Goal: Information Seeking & Learning: Learn about a topic

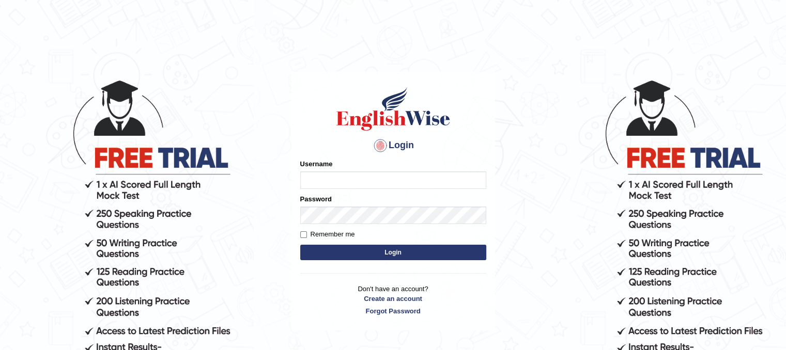
type input "Lutfia"
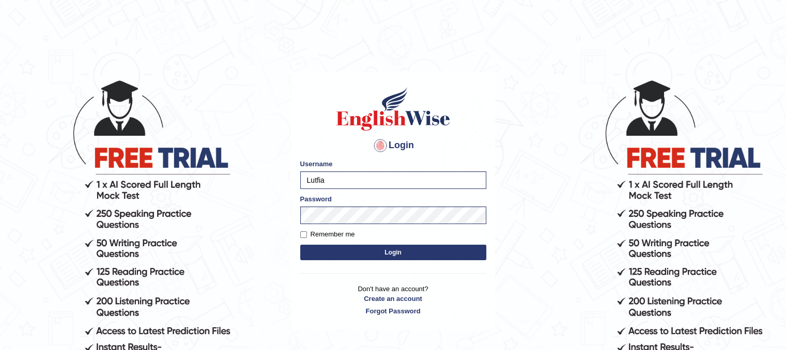
click at [375, 254] on button "Login" at bounding box center [393, 252] width 186 height 15
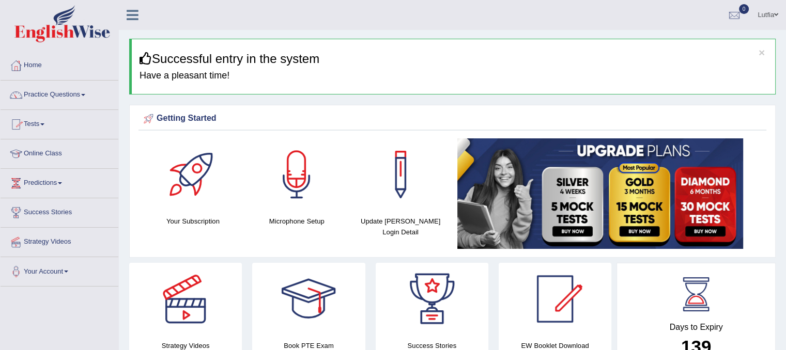
click at [53, 94] on link "Practice Questions" at bounding box center [60, 94] width 118 height 26
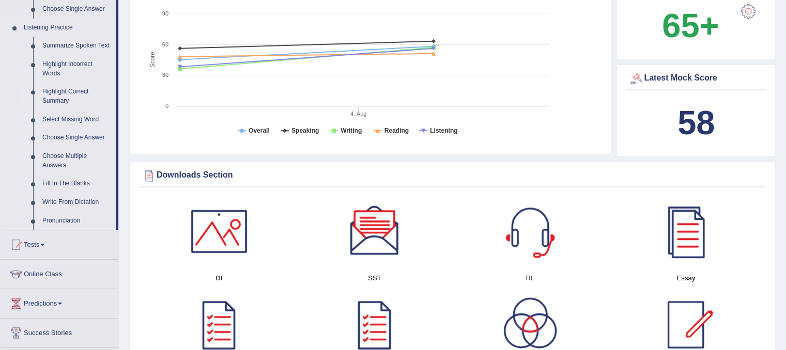
scroll to position [413, 0]
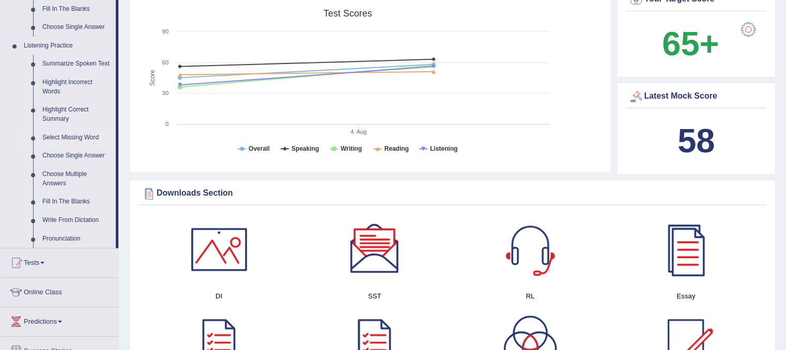
click at [58, 133] on link "Select Missing Word" at bounding box center [77, 138] width 78 height 19
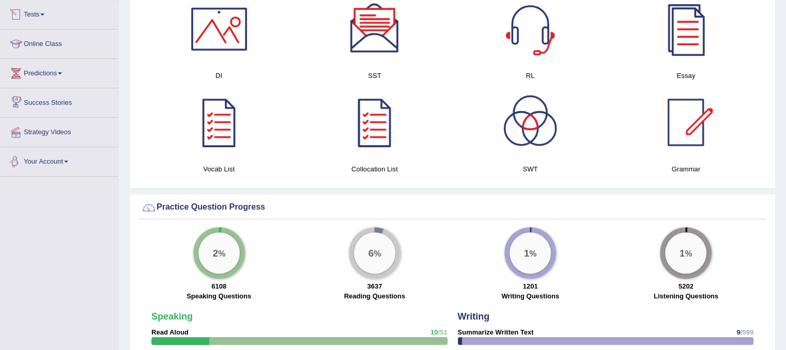
scroll to position [585, 0]
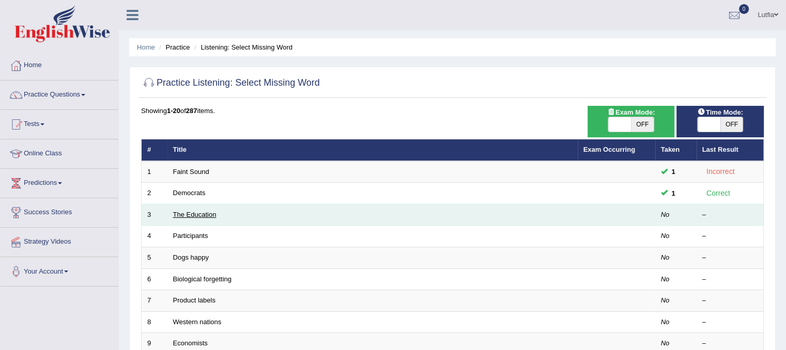
click at [209, 214] on link "The Education" at bounding box center [194, 215] width 43 height 8
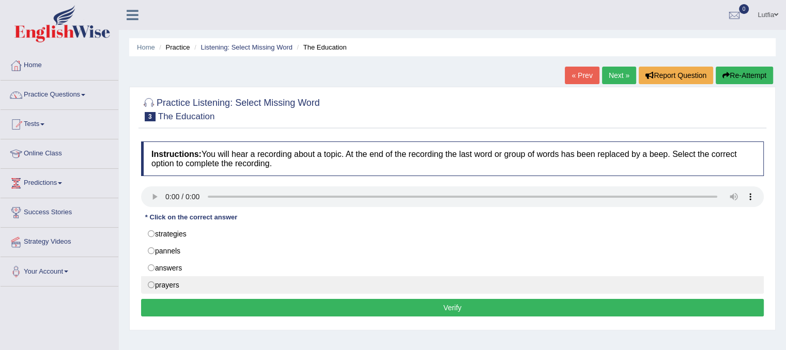
click at [151, 282] on label "prayers" at bounding box center [452, 285] width 623 height 18
radio input "true"
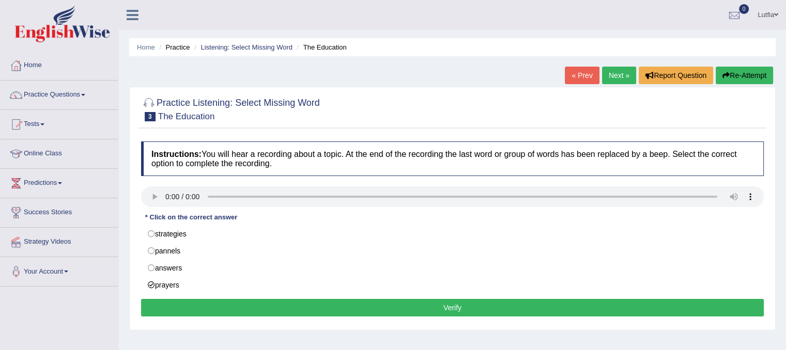
click at [231, 313] on button "Verify" at bounding box center [452, 308] width 623 height 18
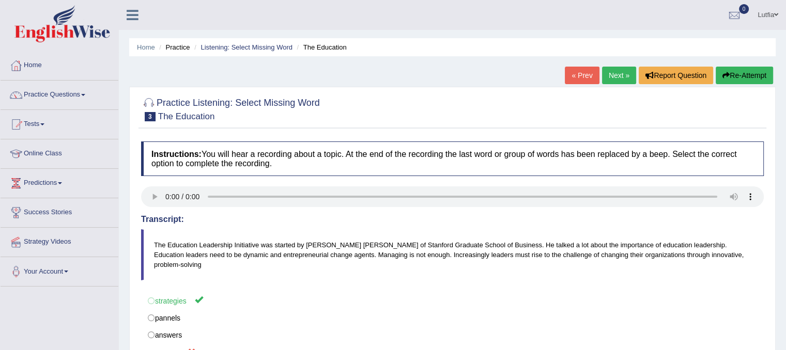
click at [610, 73] on link "Next »" at bounding box center [619, 76] width 34 height 18
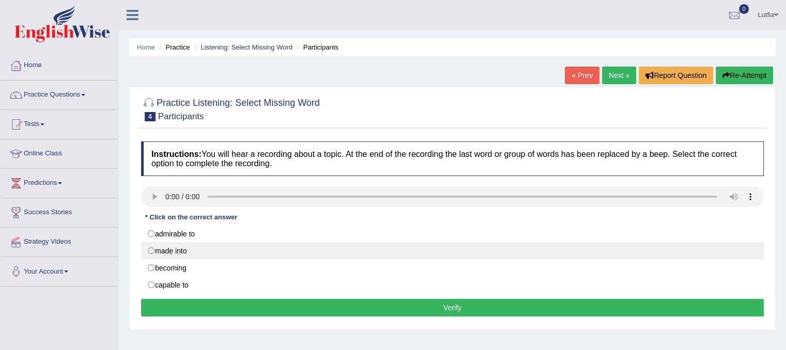
click at [151, 254] on label "made into" at bounding box center [452, 251] width 623 height 18
radio input "true"
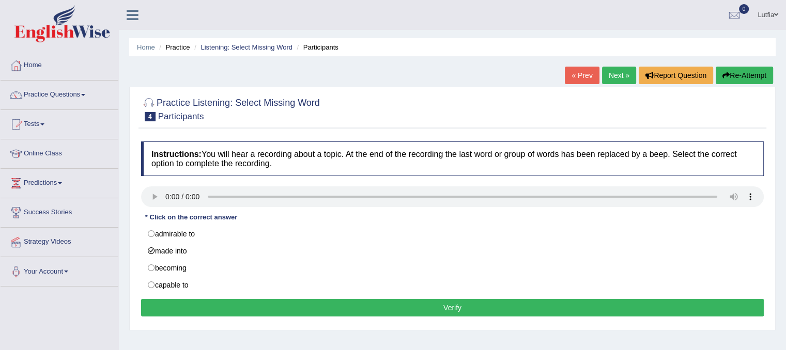
click at [202, 300] on button "Verify" at bounding box center [452, 308] width 623 height 18
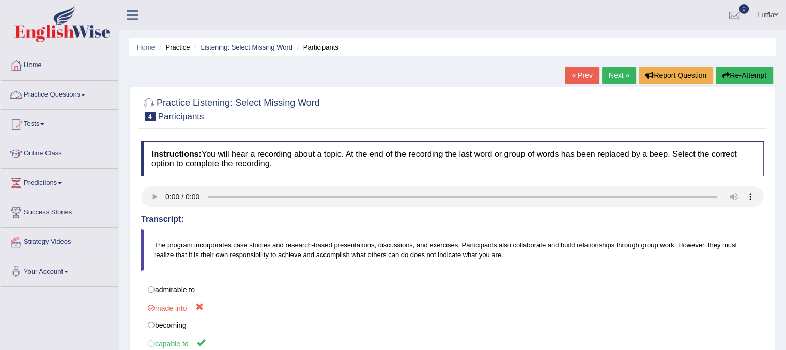
click at [81, 98] on link "Practice Questions" at bounding box center [60, 94] width 118 height 26
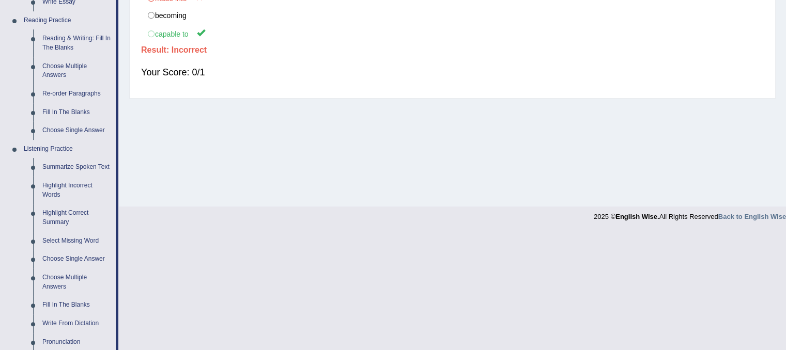
scroll to position [413, 0]
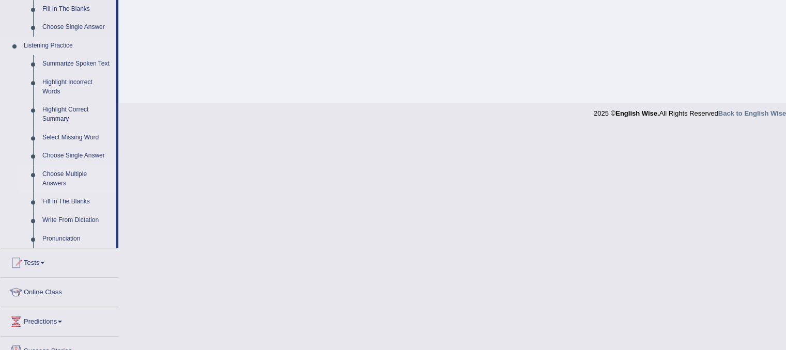
click at [77, 172] on link "Choose Multiple Answers" at bounding box center [77, 178] width 78 height 27
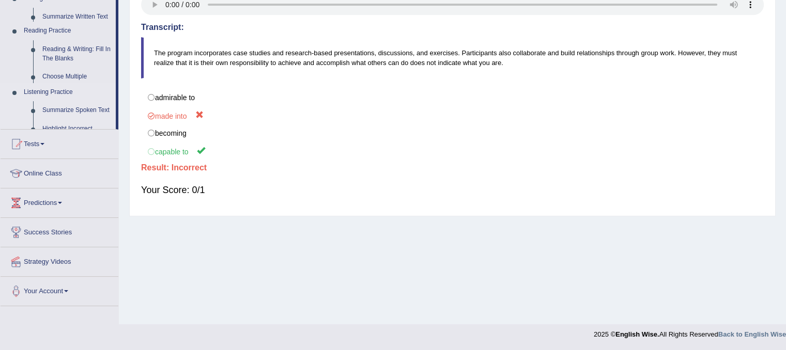
scroll to position [134, 0]
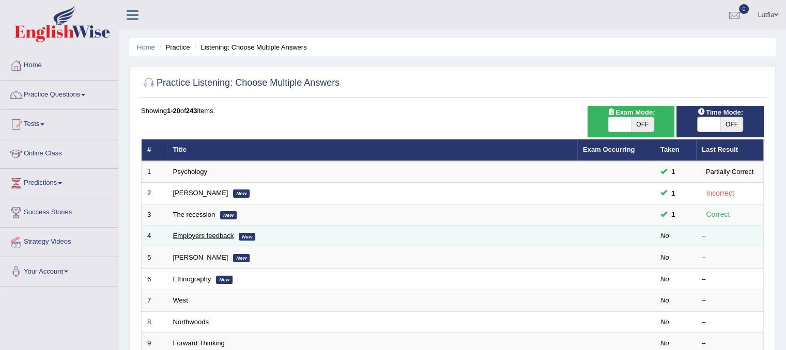
click at [178, 235] on link "Employers feedback" at bounding box center [203, 236] width 61 height 8
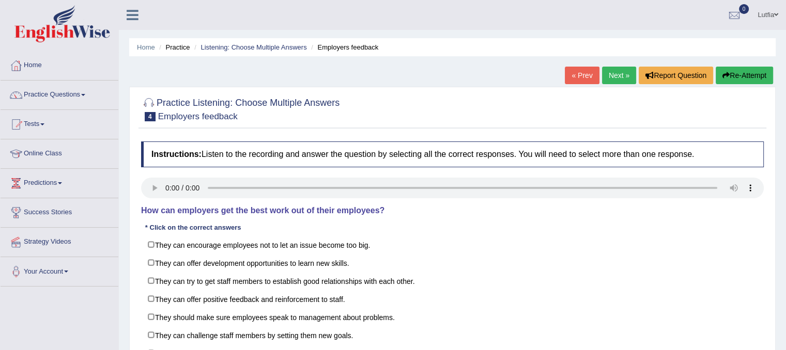
scroll to position [52, 0]
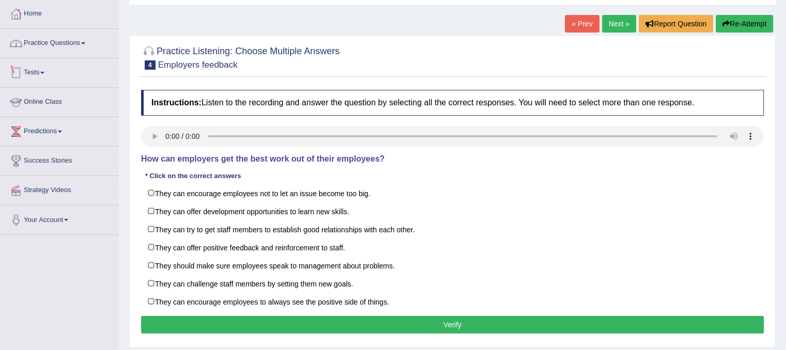
click at [82, 43] on link "Practice Questions" at bounding box center [60, 42] width 118 height 26
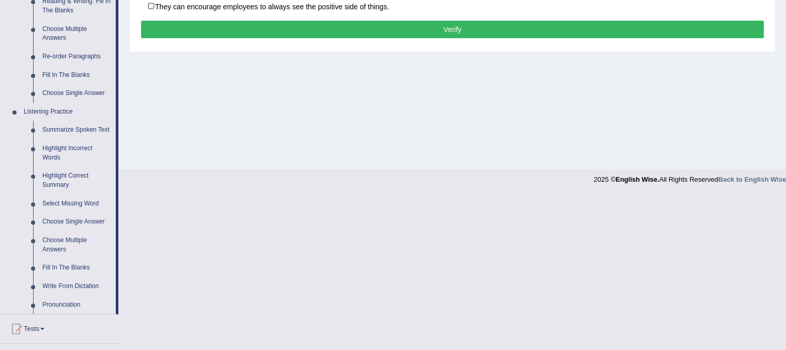
scroll to position [465, 0]
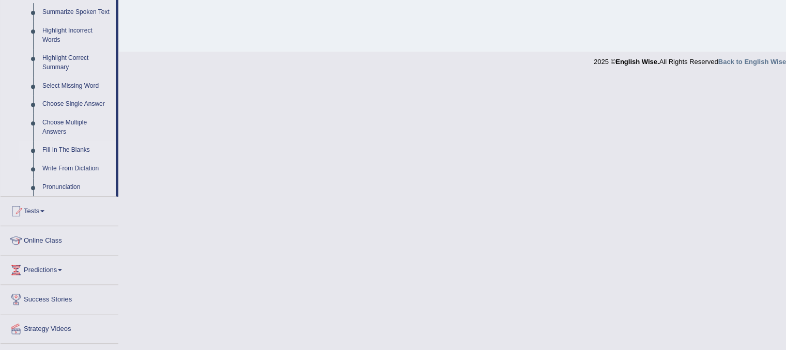
click at [78, 151] on link "Fill In The Blanks" at bounding box center [77, 150] width 78 height 19
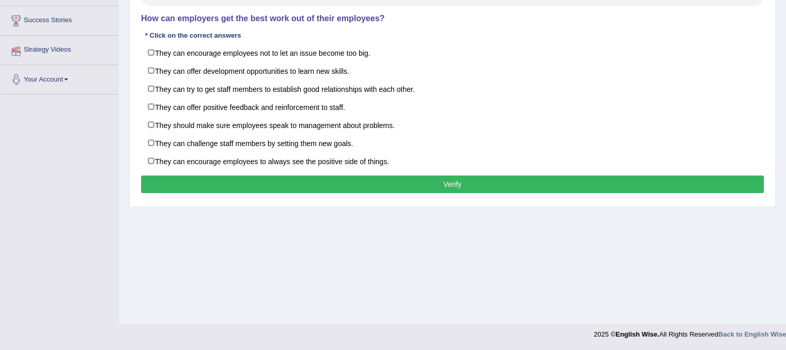
scroll to position [137, 0]
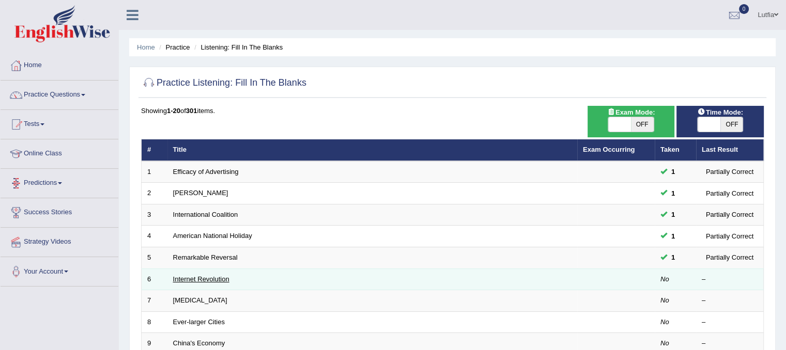
click at [190, 277] on link "Internet Revolution" at bounding box center [201, 279] width 56 height 8
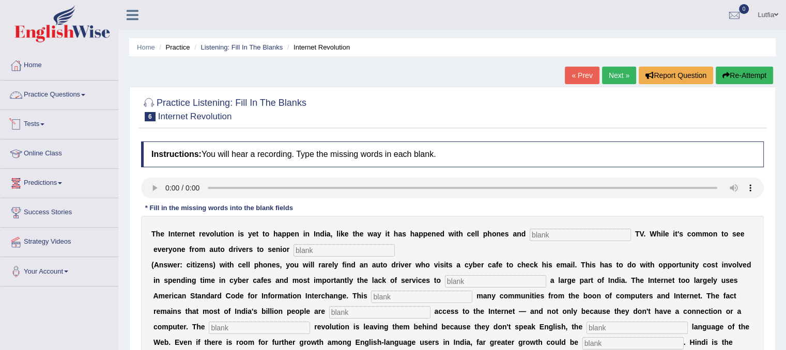
click at [70, 93] on link "Practice Questions" at bounding box center [60, 94] width 118 height 26
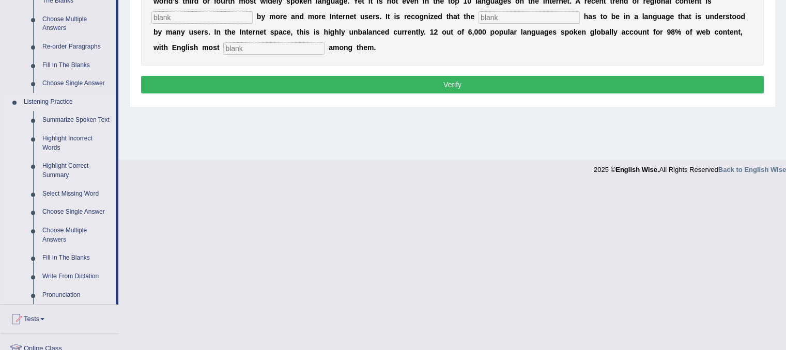
scroll to position [362, 0]
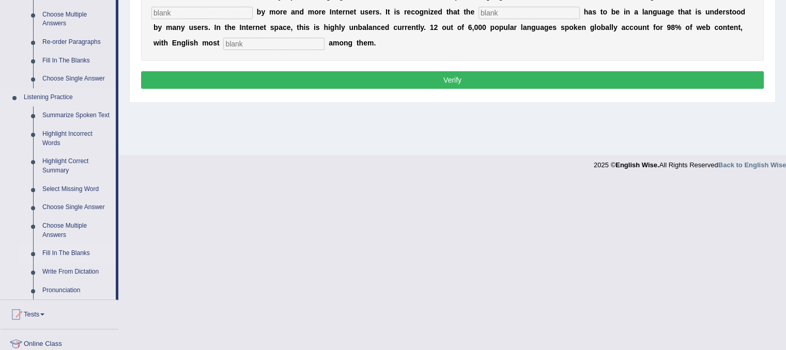
click at [75, 255] on link "Fill In The Blanks" at bounding box center [77, 253] width 78 height 19
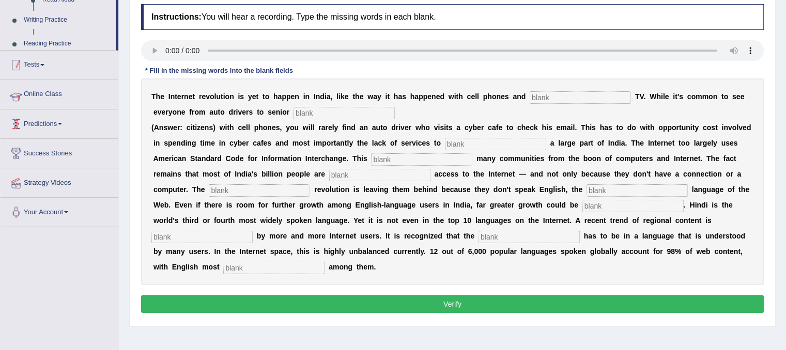
scroll to position [181, 0]
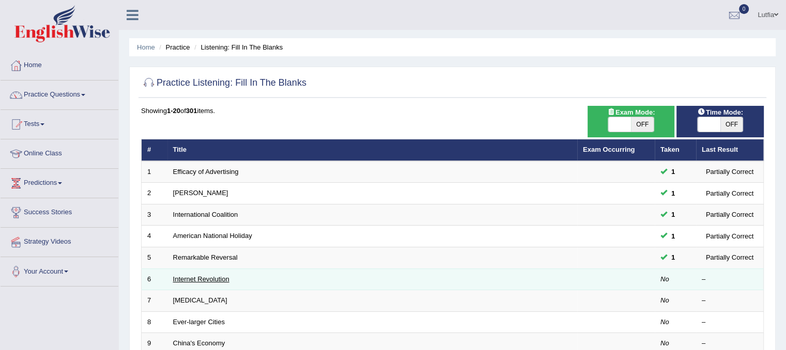
click at [188, 275] on link "Internet Revolution" at bounding box center [201, 279] width 56 height 8
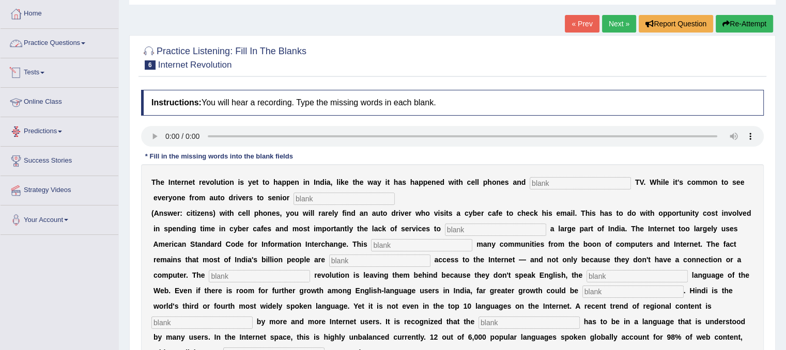
click at [77, 46] on link "Practice Questions" at bounding box center [60, 42] width 118 height 26
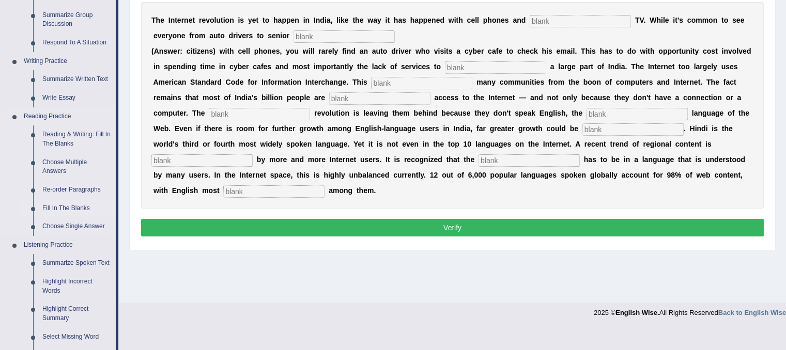
scroll to position [258, 0]
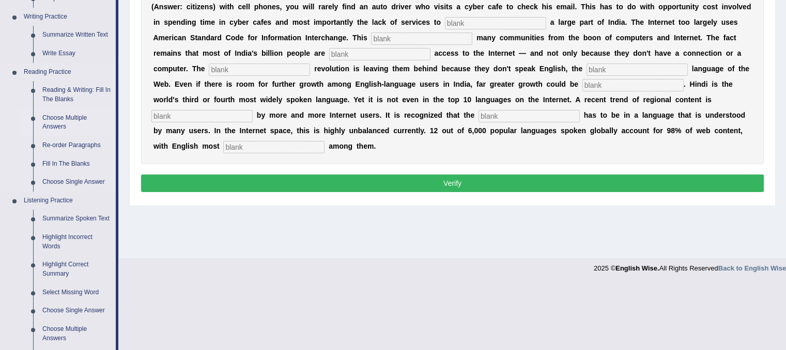
click at [68, 120] on link "Choose Multiple Answers" at bounding box center [77, 122] width 78 height 27
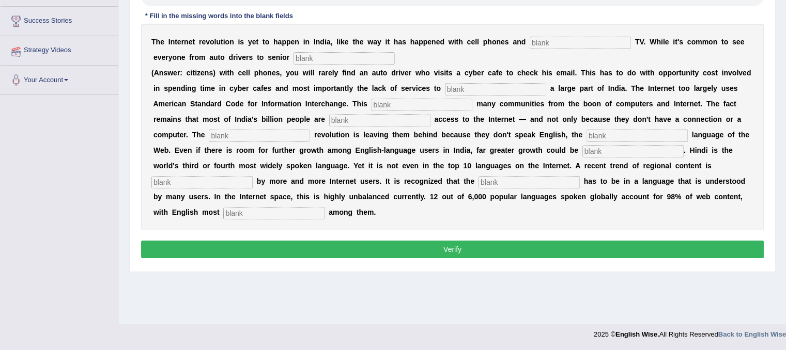
scroll to position [116, 0]
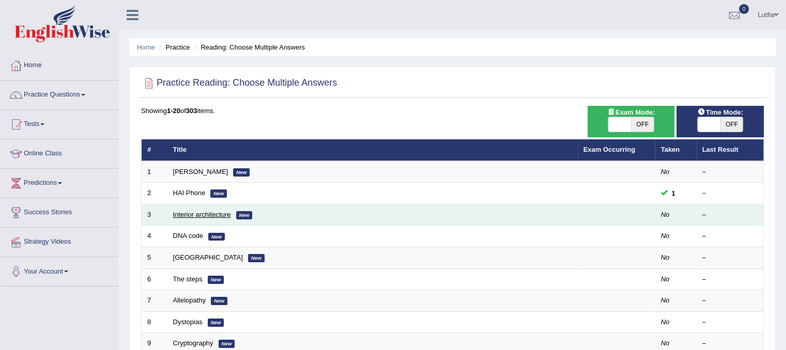
click at [182, 212] on link "Interior architecture" at bounding box center [202, 215] width 58 height 8
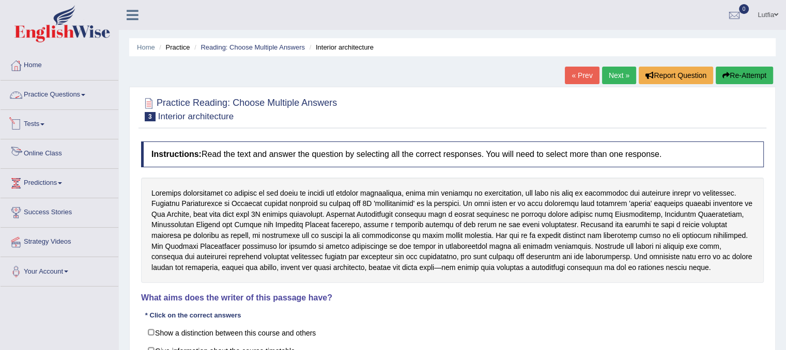
click at [73, 87] on link "Practice Questions" at bounding box center [60, 94] width 118 height 26
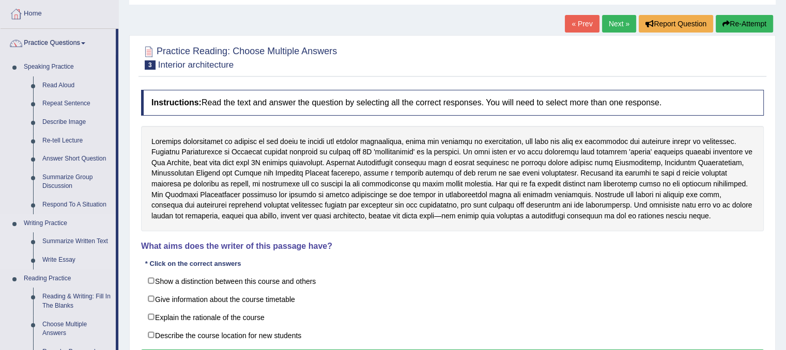
scroll to position [155, 0]
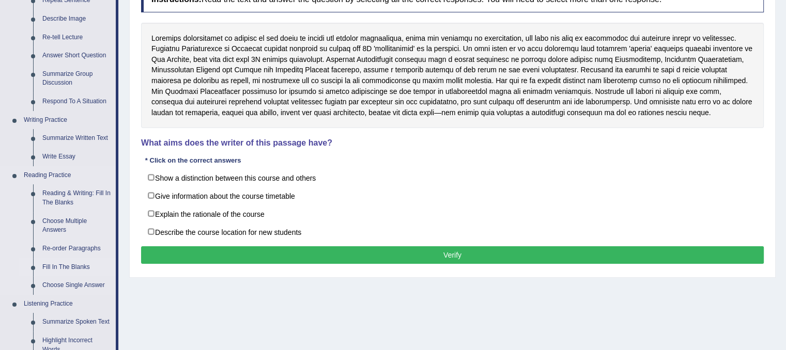
click at [68, 262] on link "Fill In The Blanks" at bounding box center [77, 267] width 78 height 19
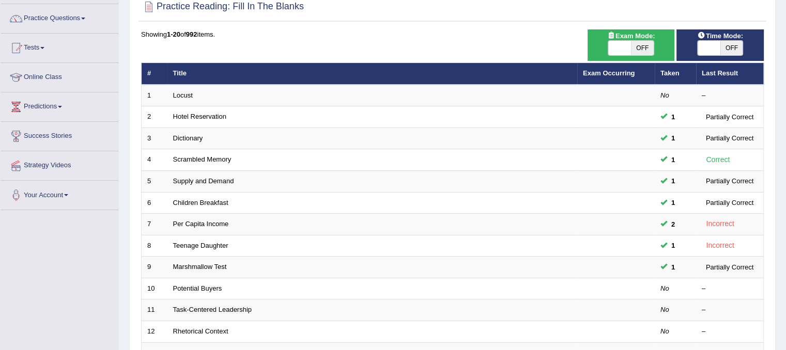
scroll to position [207, 0]
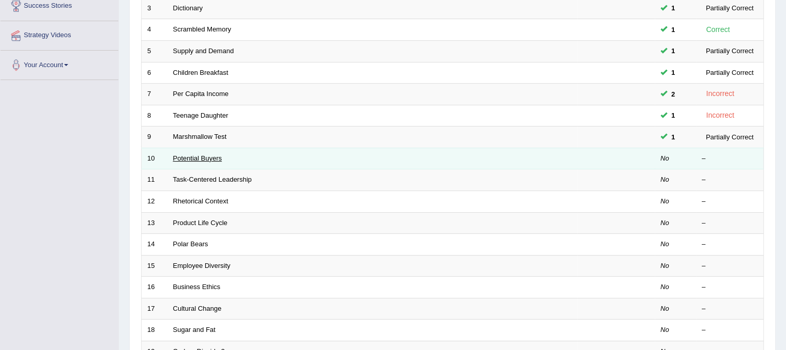
click at [205, 154] on link "Potential Buyers" at bounding box center [197, 158] width 49 height 8
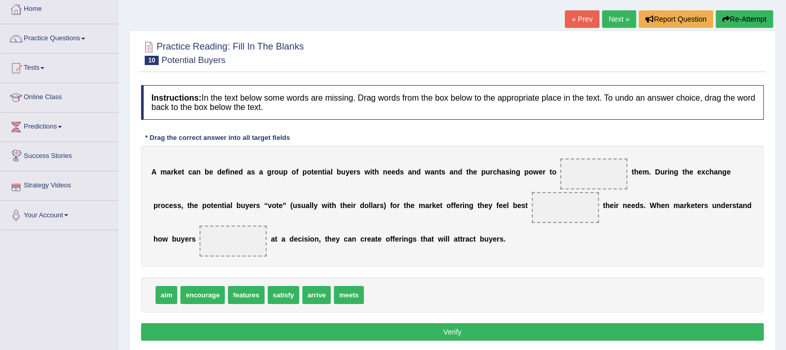
scroll to position [155, 0]
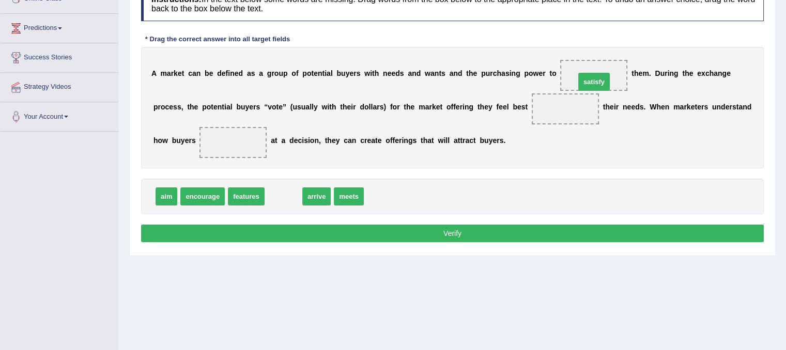
drag, startPoint x: 279, startPoint y: 195, endPoint x: 591, endPoint y: 79, distance: 333.0
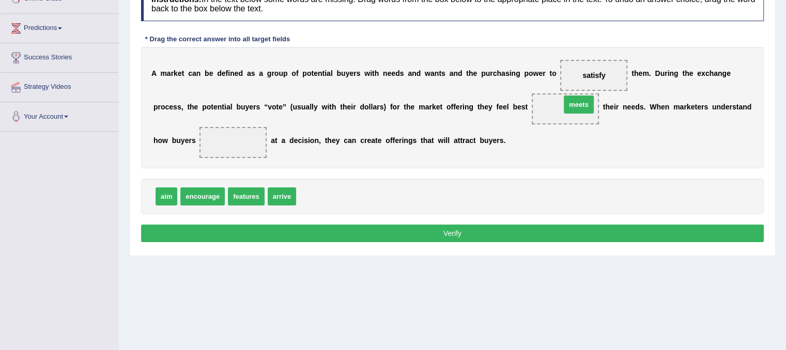
drag, startPoint x: 316, startPoint y: 198, endPoint x: 581, endPoint y: 106, distance: 280.1
drag, startPoint x: 592, startPoint y: 75, endPoint x: 235, endPoint y: 149, distance: 364.7
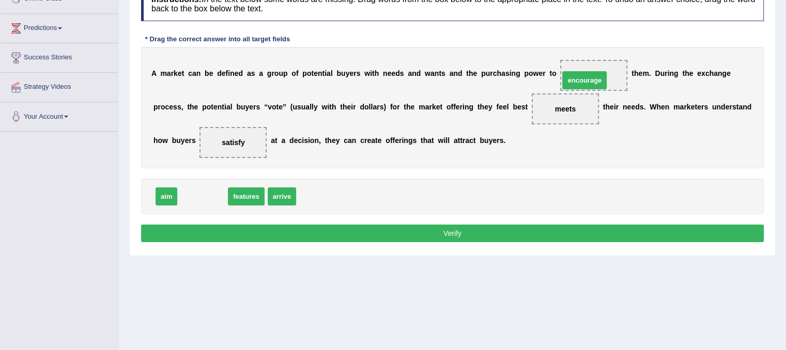
drag, startPoint x: 206, startPoint y: 195, endPoint x: 588, endPoint y: 79, distance: 399.1
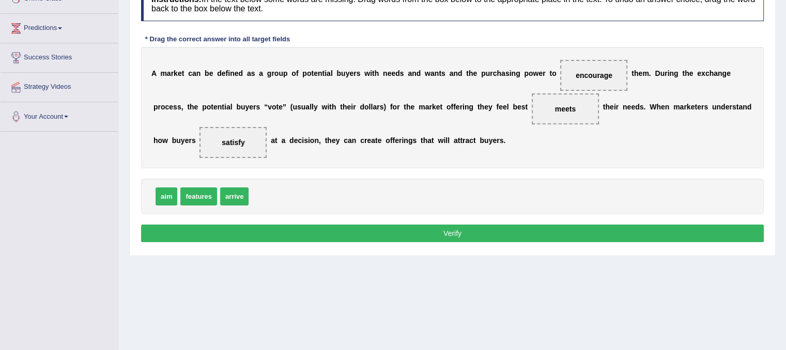
click at [329, 234] on button "Verify" at bounding box center [452, 234] width 623 height 18
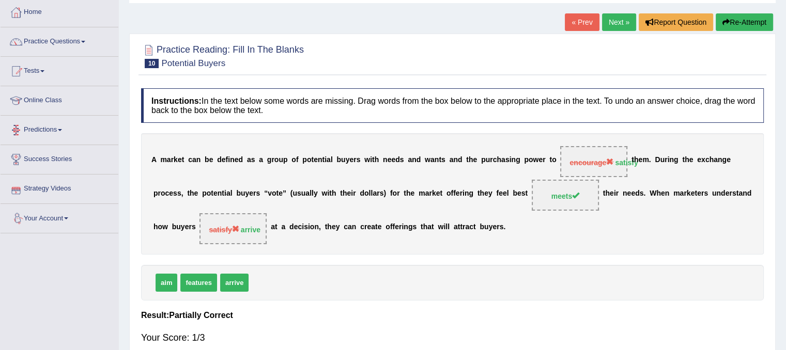
scroll to position [52, 0]
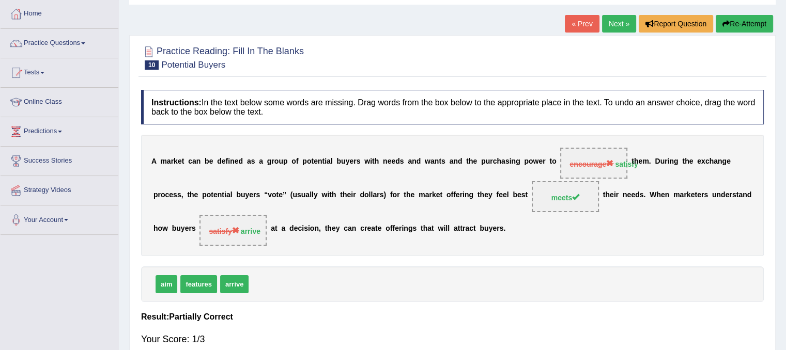
click at [613, 20] on link "Next »" at bounding box center [619, 24] width 34 height 18
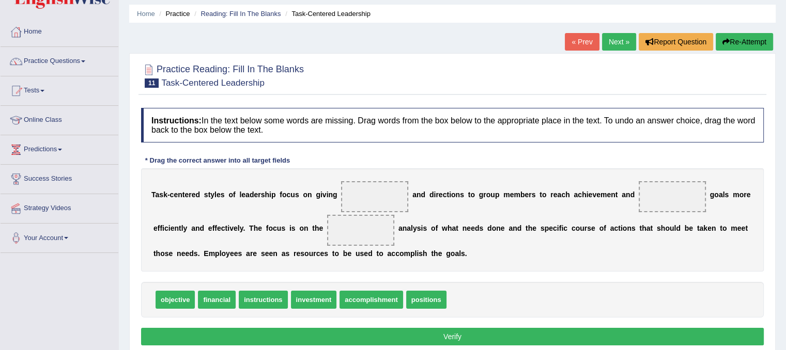
scroll to position [52, 0]
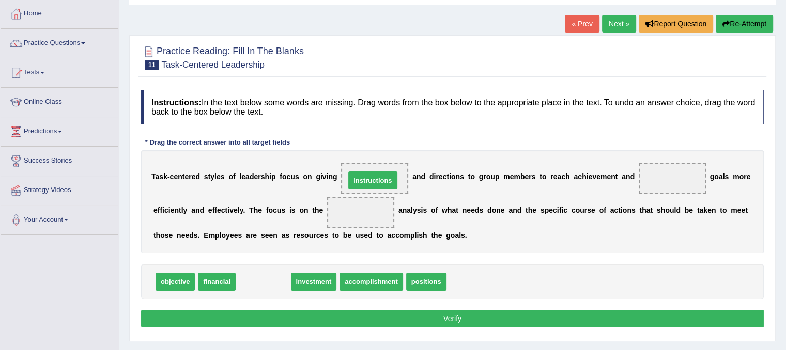
drag, startPoint x: 265, startPoint y: 284, endPoint x: 377, endPoint y: 182, distance: 151.4
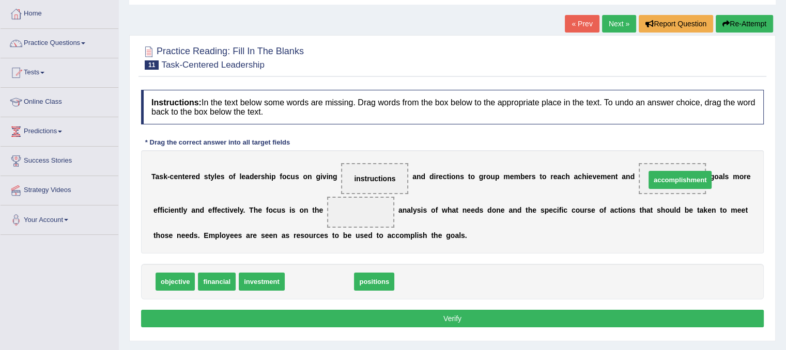
drag, startPoint x: 320, startPoint y: 280, endPoint x: 681, endPoint y: 178, distance: 374.7
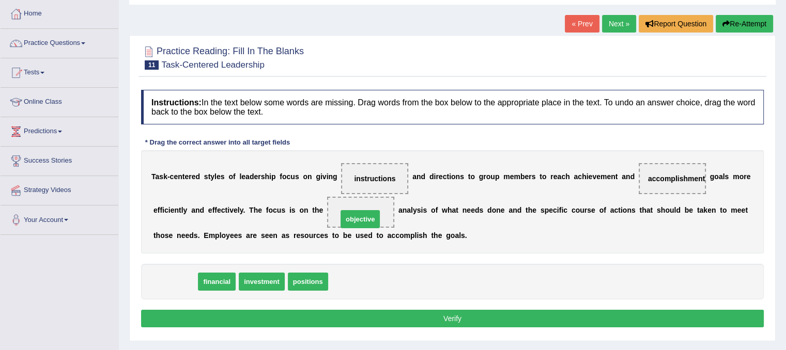
drag, startPoint x: 188, startPoint y: 279, endPoint x: 373, endPoint y: 216, distance: 195.2
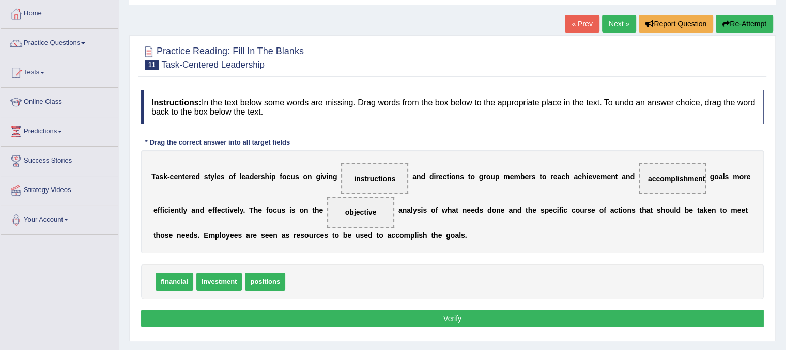
click at [368, 319] on button "Verify" at bounding box center [452, 319] width 623 height 18
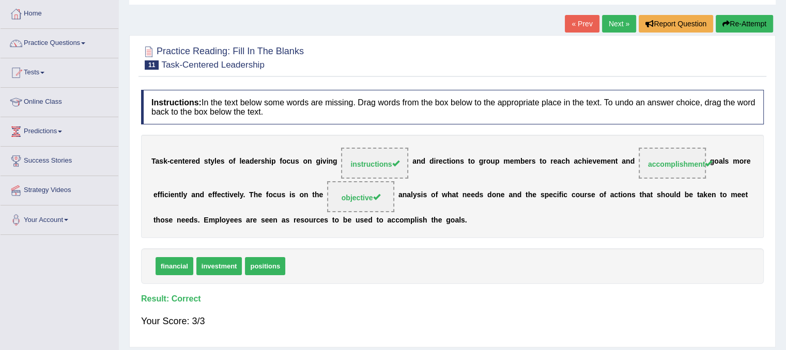
click at [613, 23] on link "Next »" at bounding box center [619, 24] width 34 height 18
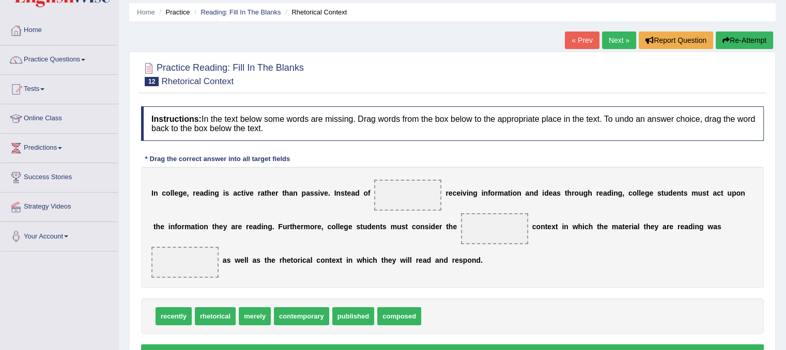
scroll to position [52, 0]
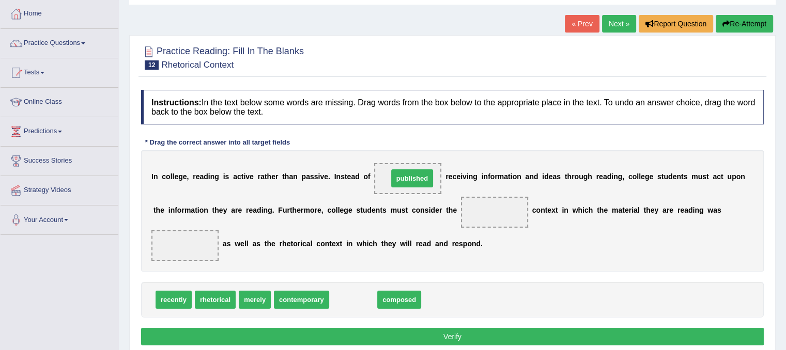
drag, startPoint x: 354, startPoint y: 300, endPoint x: 413, endPoint y: 178, distance: 134.9
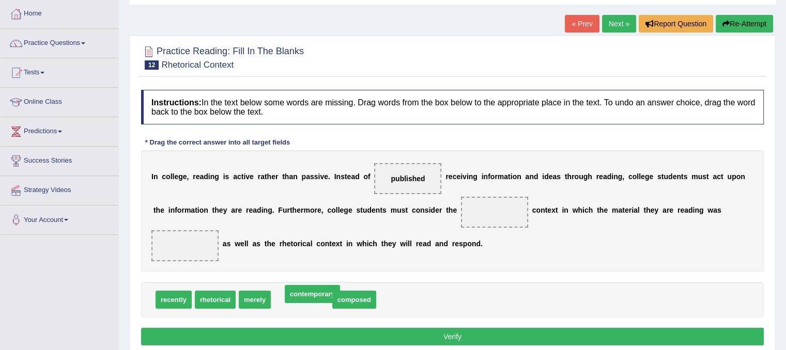
drag, startPoint x: 300, startPoint y: 300, endPoint x: 311, endPoint y: 294, distance: 12.2
drag, startPoint x: 297, startPoint y: 299, endPoint x: 490, endPoint y: 212, distance: 211.6
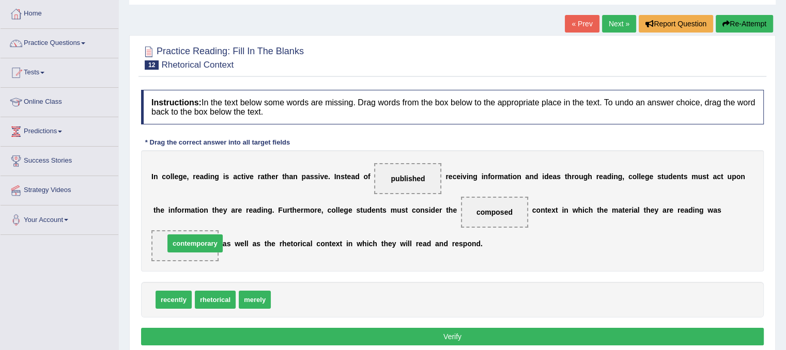
drag, startPoint x: 302, startPoint y: 301, endPoint x: 195, endPoint y: 245, distance: 120.4
click at [293, 333] on button "Verify" at bounding box center [452, 337] width 623 height 18
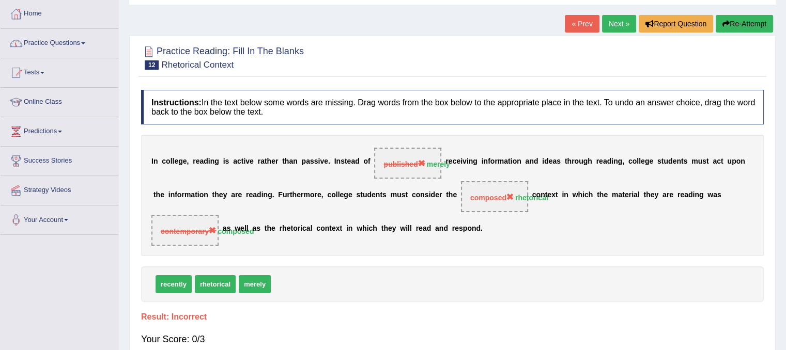
click at [622, 20] on link "Next »" at bounding box center [619, 24] width 34 height 18
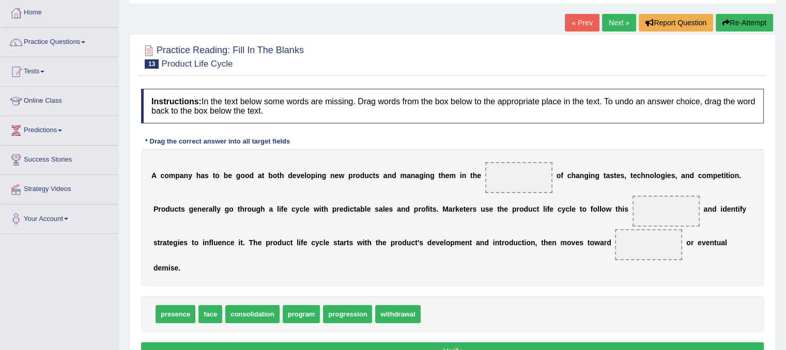
scroll to position [103, 0]
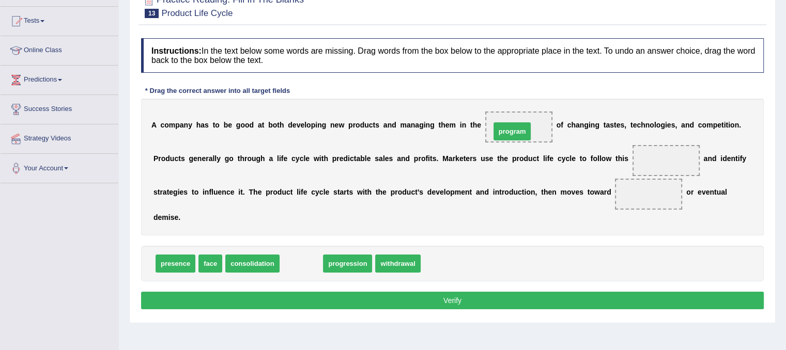
drag, startPoint x: 302, startPoint y: 263, endPoint x: 513, endPoint y: 131, distance: 248.9
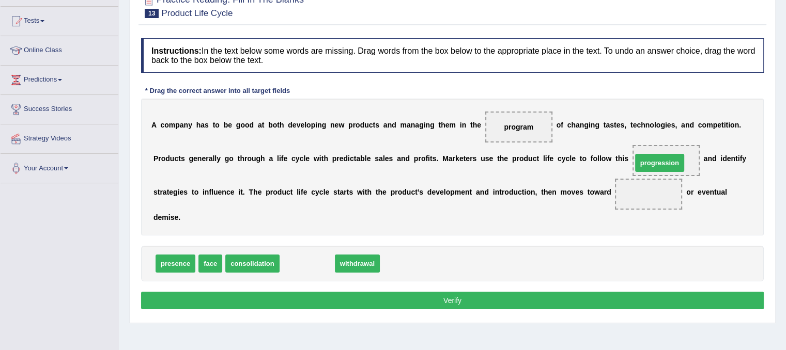
drag, startPoint x: 297, startPoint y: 265, endPoint x: 649, endPoint y: 164, distance: 366.5
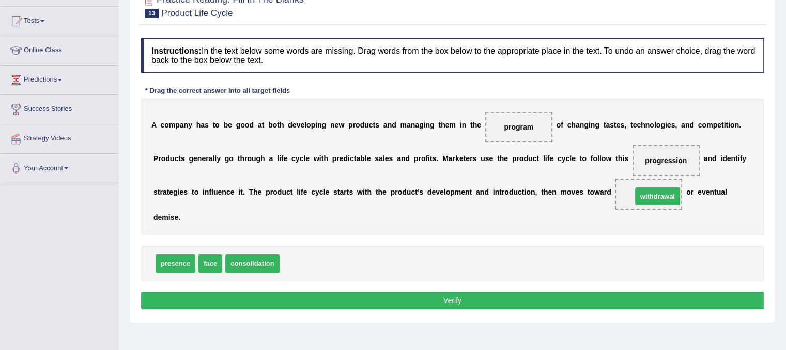
drag, startPoint x: 292, startPoint y: 265, endPoint x: 645, endPoint y: 197, distance: 358.7
click at [303, 301] on button "Verify" at bounding box center [452, 301] width 623 height 18
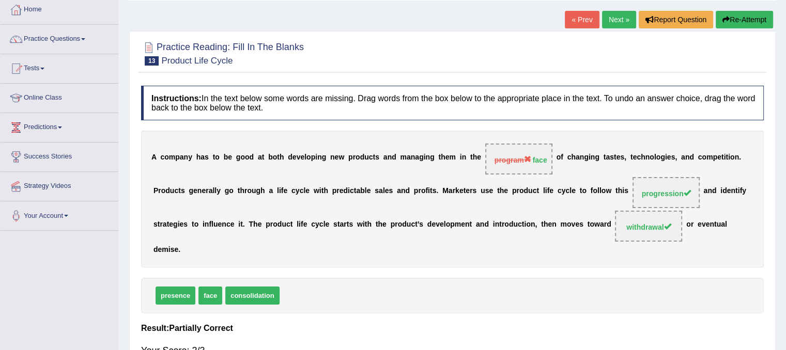
scroll to position [0, 0]
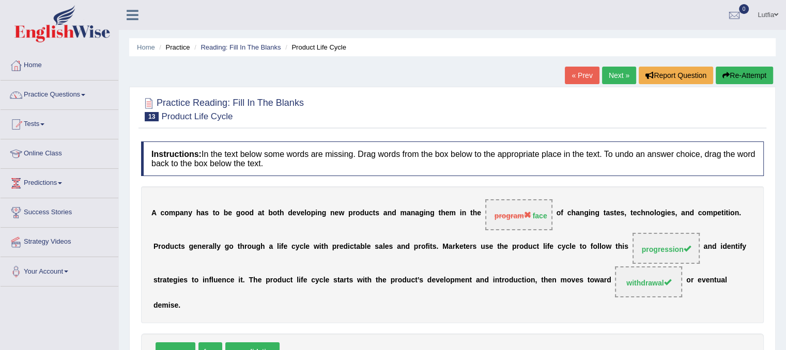
click at [611, 71] on link "Next »" at bounding box center [619, 76] width 34 height 18
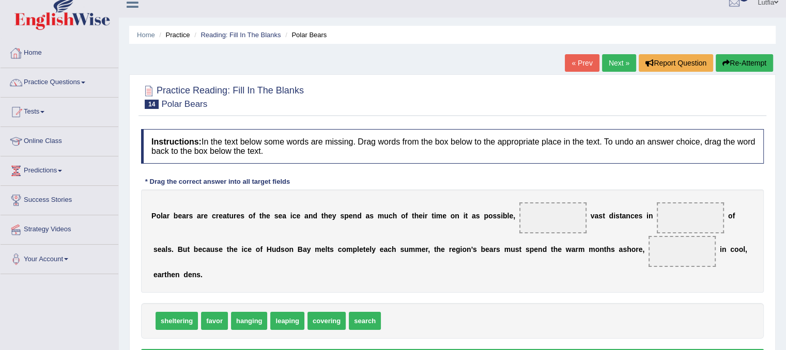
scroll to position [103, 0]
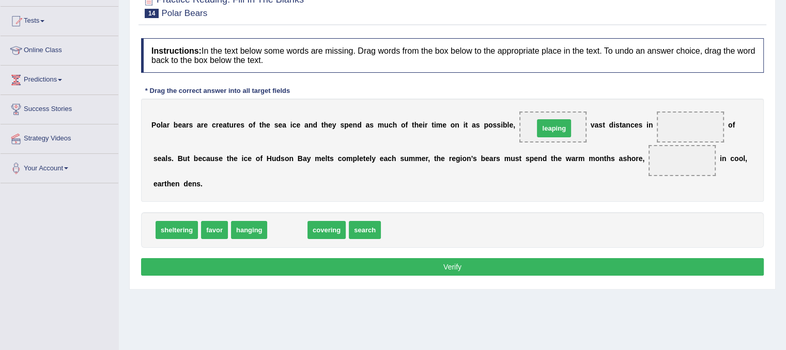
drag, startPoint x: 286, startPoint y: 230, endPoint x: 552, endPoint y: 129, distance: 285.4
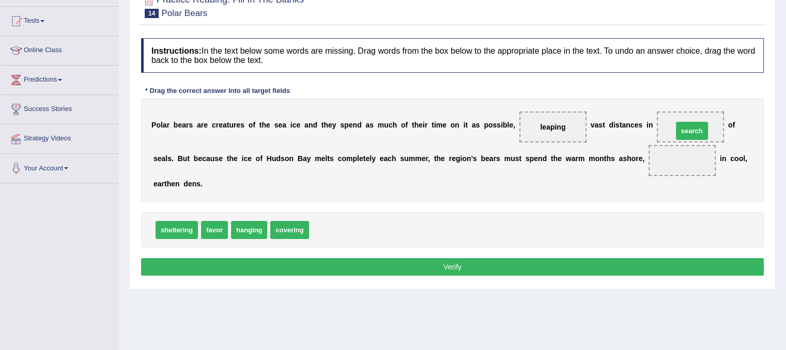
drag, startPoint x: 333, startPoint y: 229, endPoint x: 696, endPoint y: 129, distance: 377.3
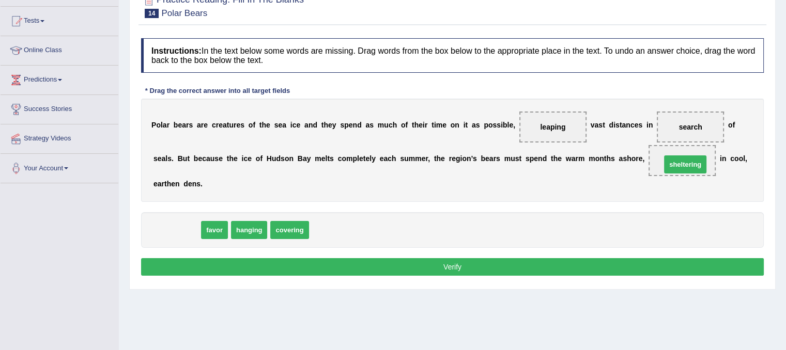
drag, startPoint x: 172, startPoint y: 226, endPoint x: 682, endPoint y: 160, distance: 514.8
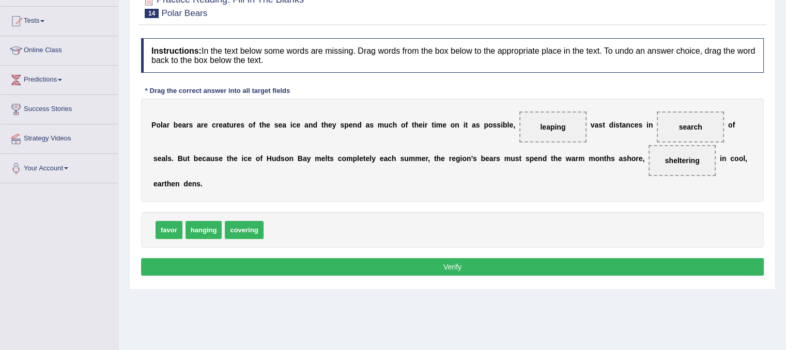
click at [519, 269] on button "Verify" at bounding box center [452, 267] width 623 height 18
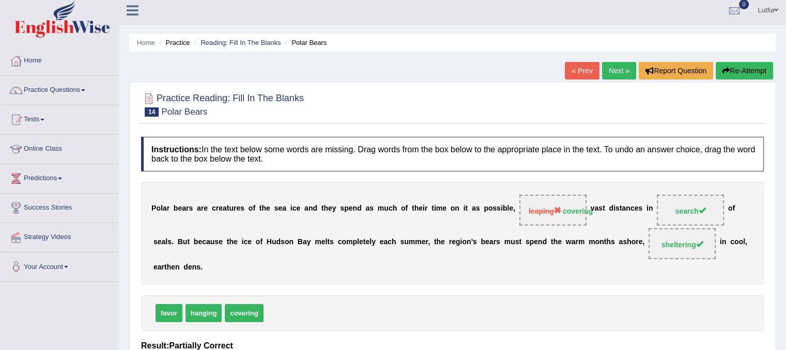
scroll to position [0, 0]
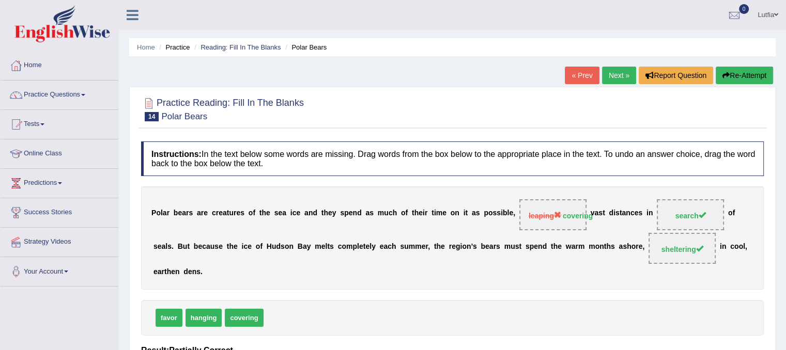
click at [617, 75] on link "Next »" at bounding box center [619, 76] width 34 height 18
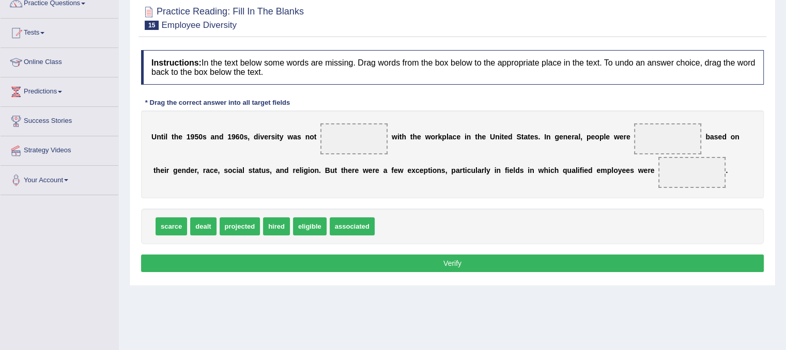
scroll to position [103, 0]
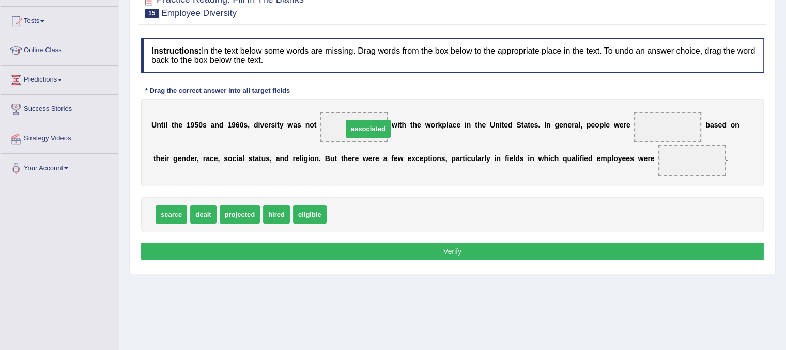
drag, startPoint x: 349, startPoint y: 214, endPoint x: 365, endPoint y: 128, distance: 87.2
drag, startPoint x: 273, startPoint y: 214, endPoint x: 668, endPoint y: 128, distance: 403.4
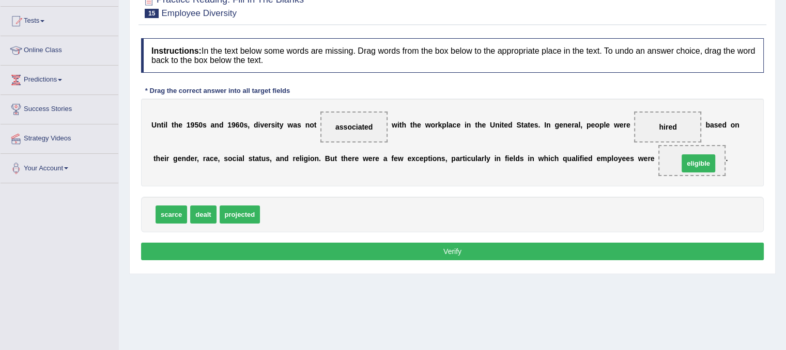
drag, startPoint x: 278, startPoint y: 215, endPoint x: 697, endPoint y: 164, distance: 421.6
click at [464, 255] on button "Verify" at bounding box center [452, 252] width 623 height 18
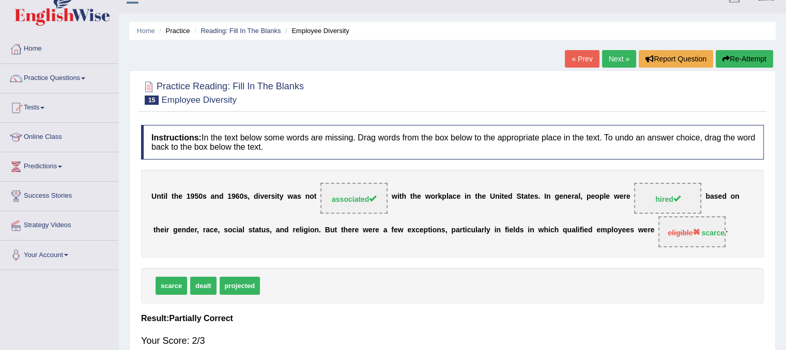
scroll to position [0, 0]
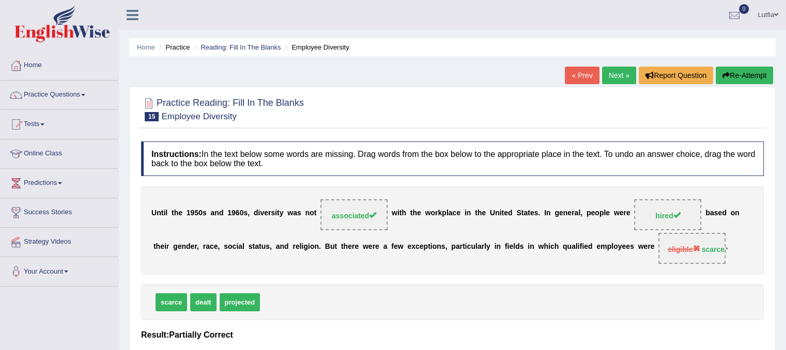
click at [618, 72] on link "Next »" at bounding box center [619, 76] width 34 height 18
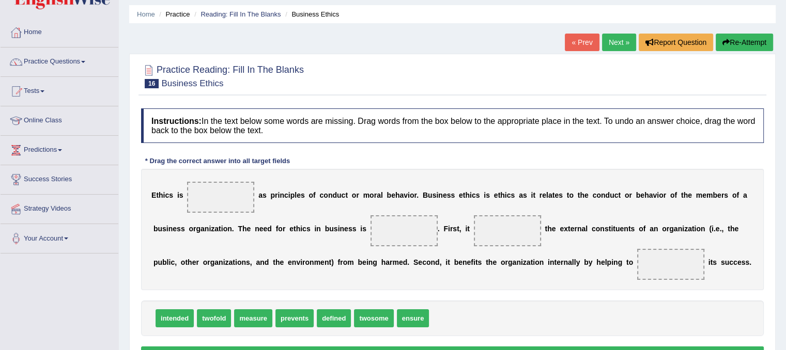
scroll to position [52, 0]
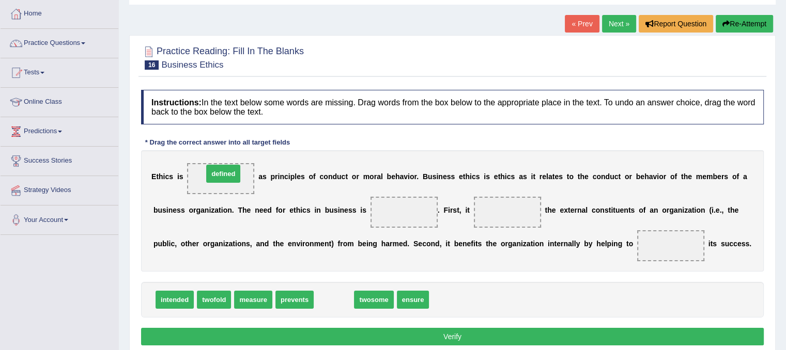
drag, startPoint x: 328, startPoint y: 299, endPoint x: 217, endPoint y: 173, distance: 167.7
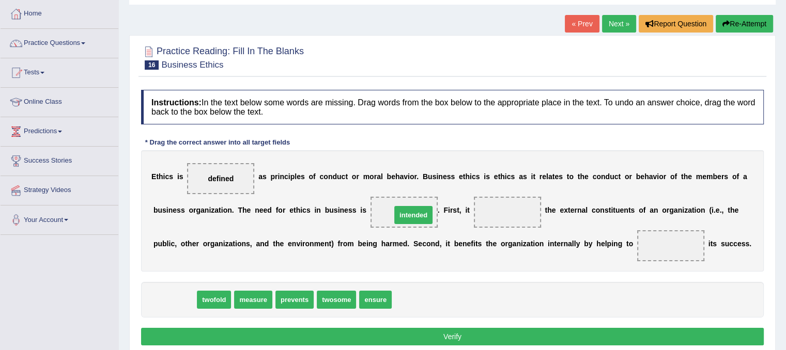
drag, startPoint x: 172, startPoint y: 300, endPoint x: 410, endPoint y: 215, distance: 253.3
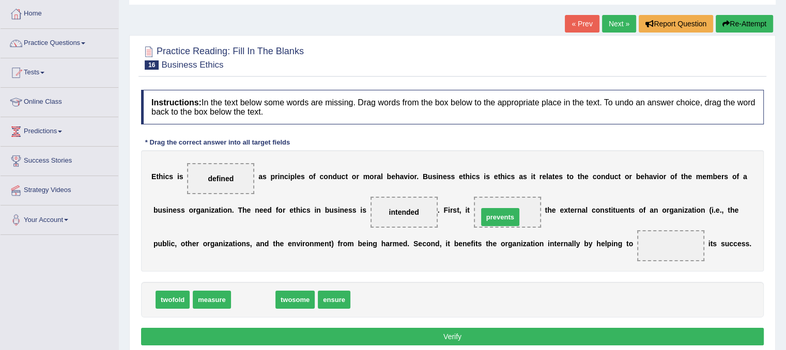
drag, startPoint x: 259, startPoint y: 301, endPoint x: 506, endPoint y: 219, distance: 260.4
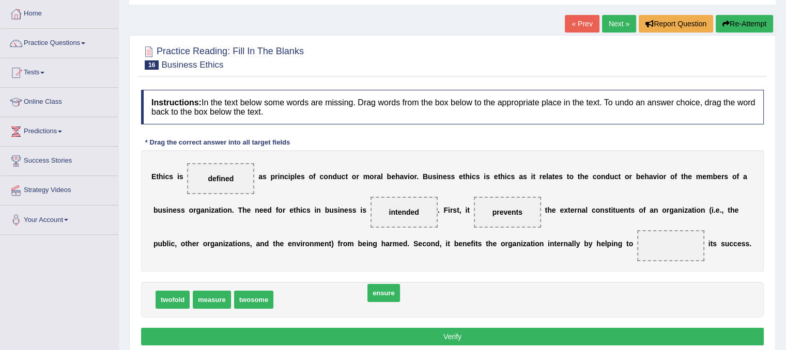
drag, startPoint x: 300, startPoint y: 301, endPoint x: 352, endPoint y: 298, distance: 52.8
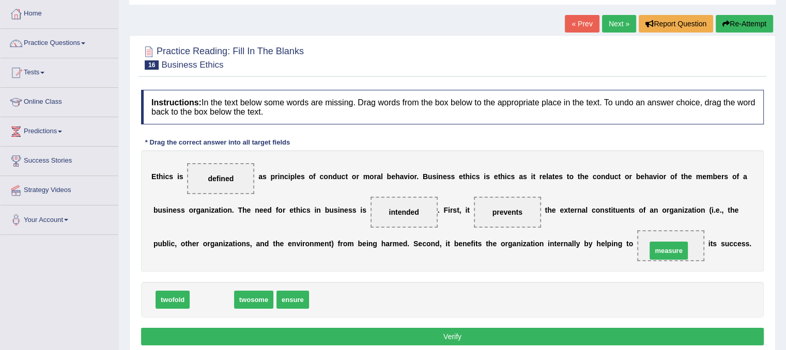
drag, startPoint x: 211, startPoint y: 299, endPoint x: 668, endPoint y: 250, distance: 459.4
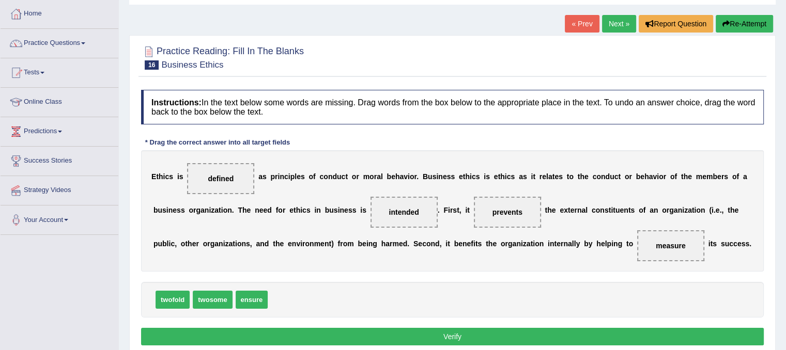
click at [256, 328] on button "Verify" at bounding box center [452, 337] width 623 height 18
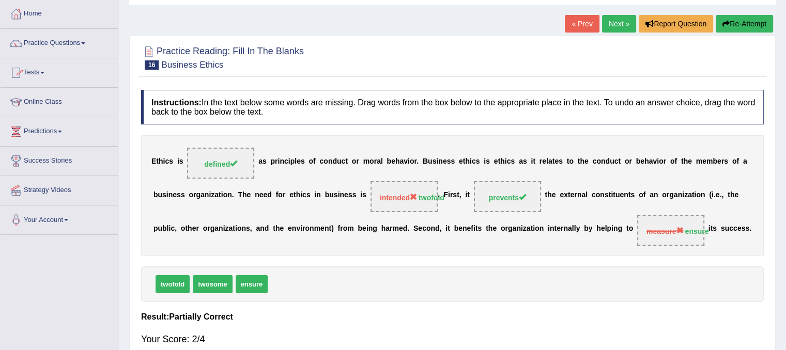
click at [613, 21] on link "Next »" at bounding box center [619, 24] width 34 height 18
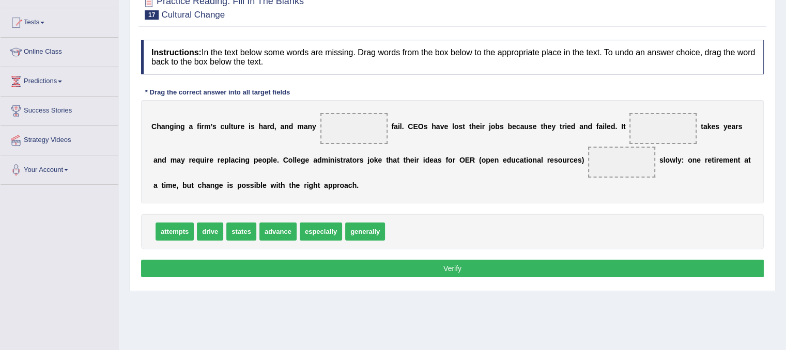
scroll to position [103, 0]
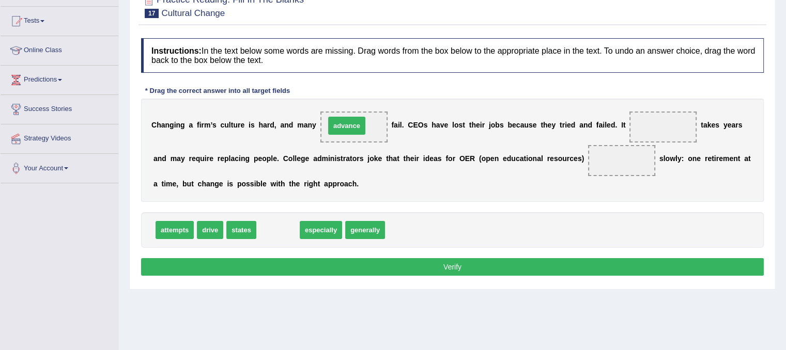
drag, startPoint x: 265, startPoint y: 232, endPoint x: 333, endPoint y: 128, distance: 125.0
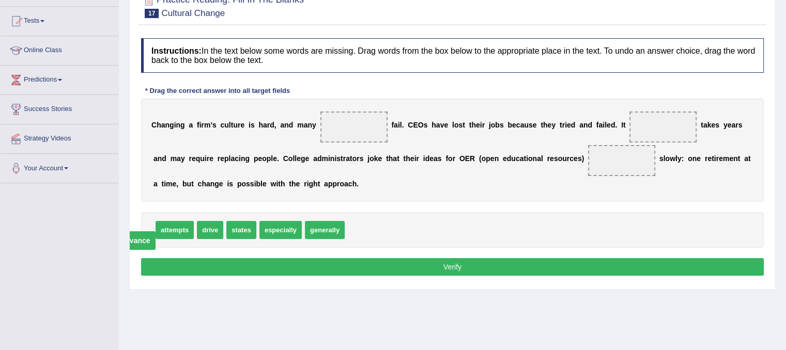
drag, startPoint x: 348, startPoint y: 127, endPoint x: 130, endPoint y: 240, distance: 245.9
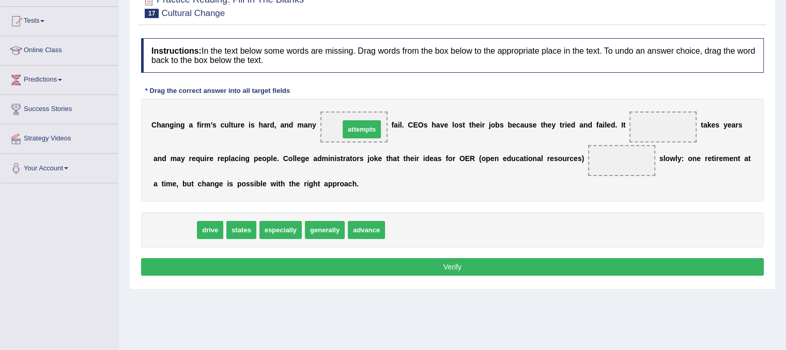
drag, startPoint x: 172, startPoint y: 231, endPoint x: 359, endPoint y: 131, distance: 212.4
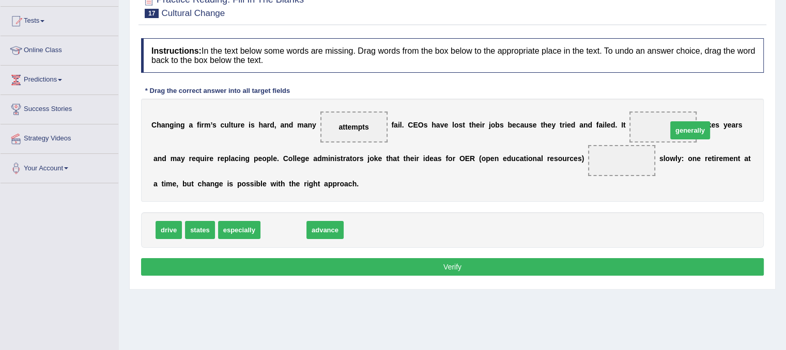
drag, startPoint x: 277, startPoint y: 230, endPoint x: 682, endPoint y: 129, distance: 417.4
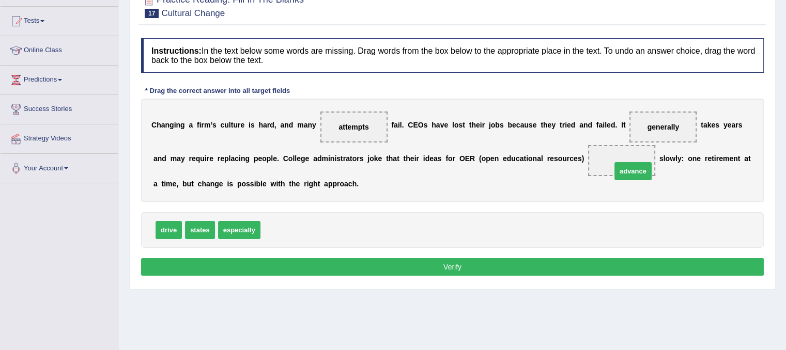
drag, startPoint x: 288, startPoint y: 230, endPoint x: 639, endPoint y: 172, distance: 355.7
click at [480, 262] on button "Verify" at bounding box center [452, 267] width 623 height 18
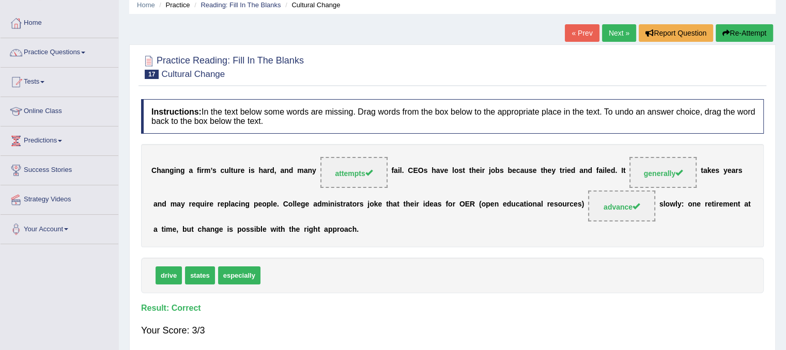
scroll to position [0, 0]
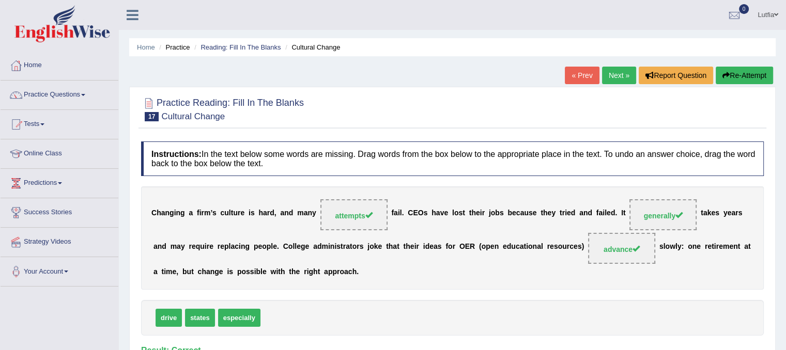
click at [614, 70] on link "Next »" at bounding box center [619, 76] width 34 height 18
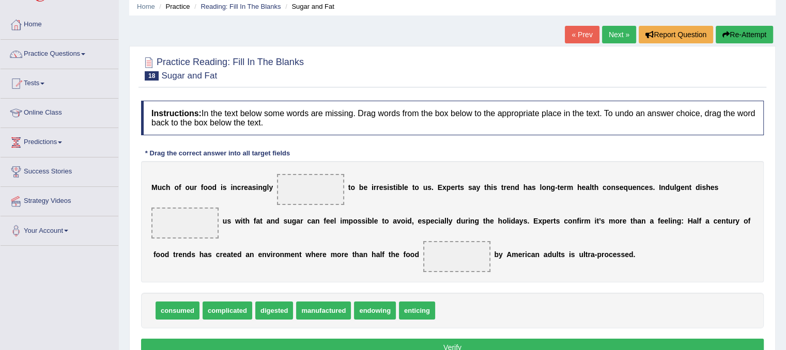
scroll to position [103, 0]
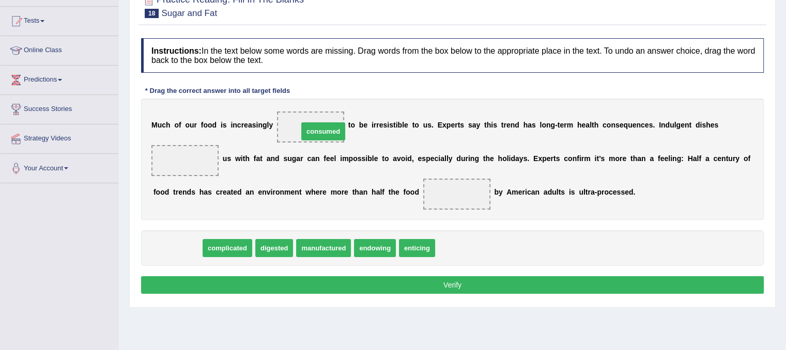
drag, startPoint x: 188, startPoint y: 248, endPoint x: 334, endPoint y: 131, distance: 186.7
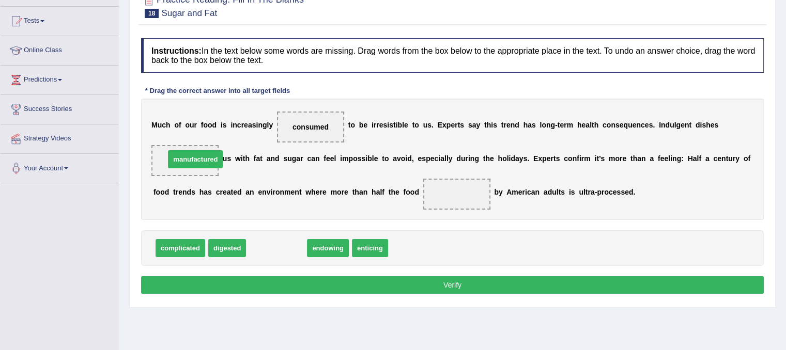
drag, startPoint x: 265, startPoint y: 251, endPoint x: 183, endPoint y: 162, distance: 120.3
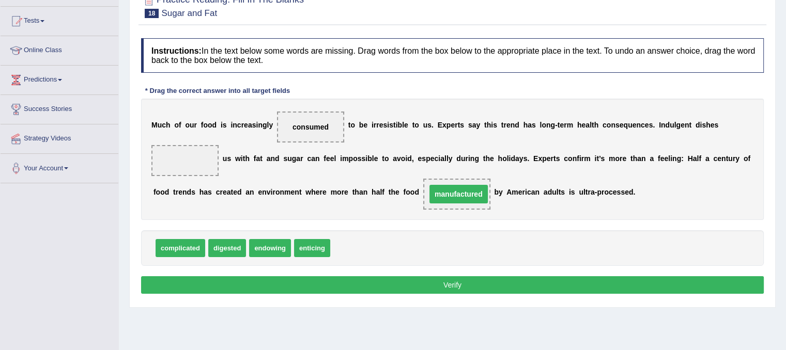
drag, startPoint x: 174, startPoint y: 159, endPoint x: 442, endPoint y: 192, distance: 270.8
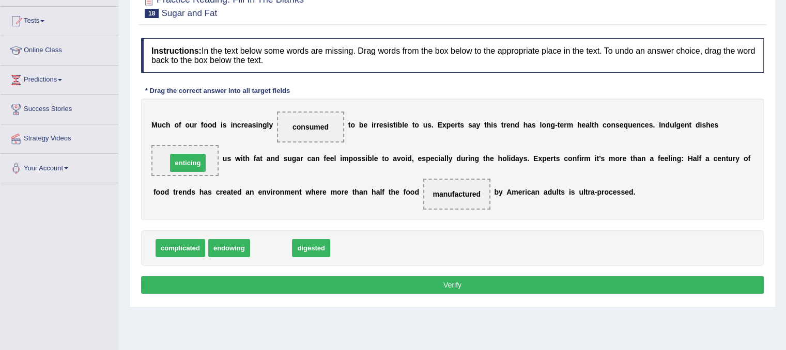
drag, startPoint x: 272, startPoint y: 251, endPoint x: 189, endPoint y: 165, distance: 119.1
click at [244, 281] on button "Verify" at bounding box center [452, 285] width 623 height 18
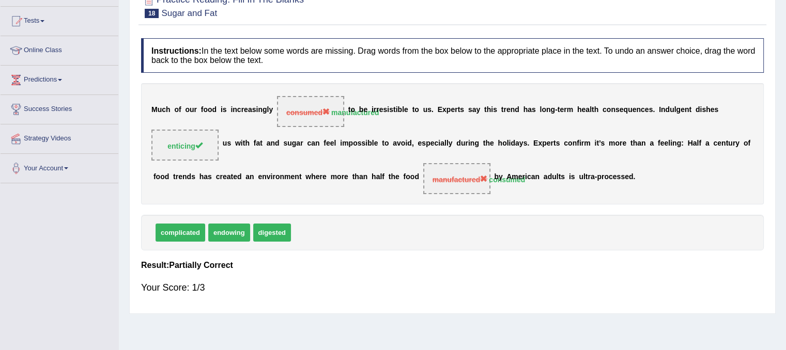
scroll to position [0, 0]
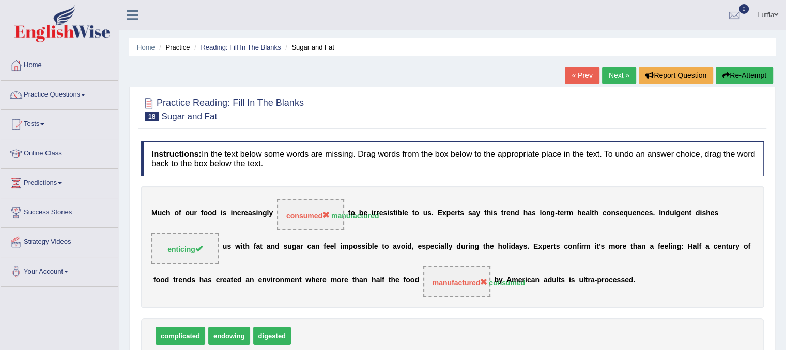
click at [616, 72] on link "Next »" at bounding box center [619, 76] width 34 height 18
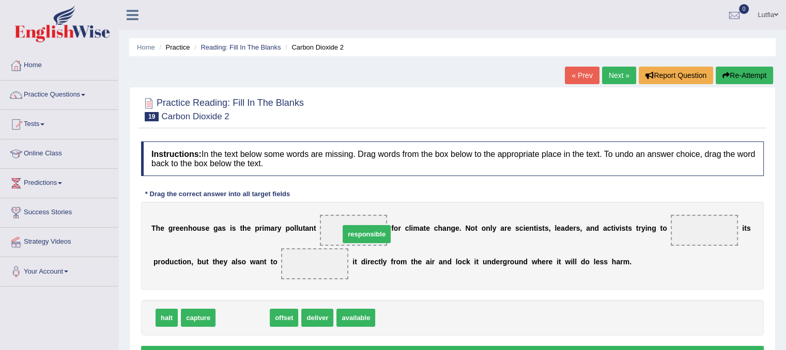
drag, startPoint x: 248, startPoint y: 317, endPoint x: 372, endPoint y: 233, distance: 149.6
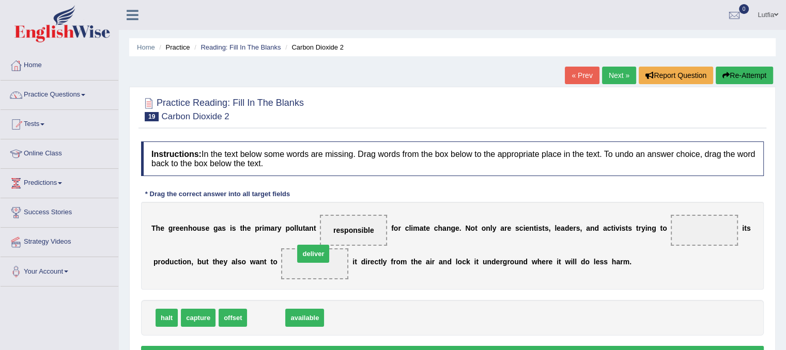
drag, startPoint x: 267, startPoint y: 315, endPoint x: 314, endPoint y: 251, distance: 79.5
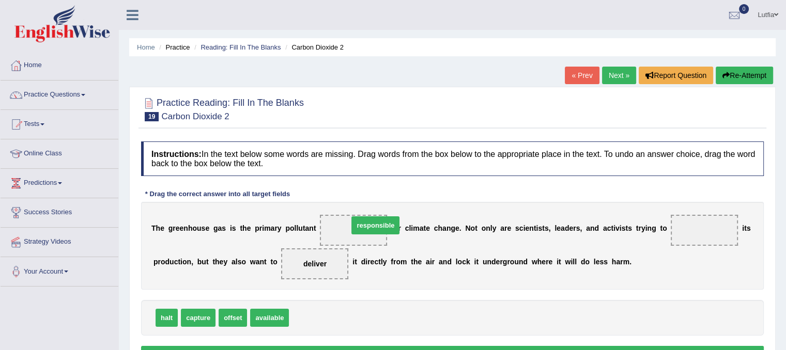
drag, startPoint x: 302, startPoint y: 318, endPoint x: 361, endPoint y: 226, distance: 109.9
drag, startPoint x: 227, startPoint y: 318, endPoint x: 677, endPoint y: 240, distance: 456.1
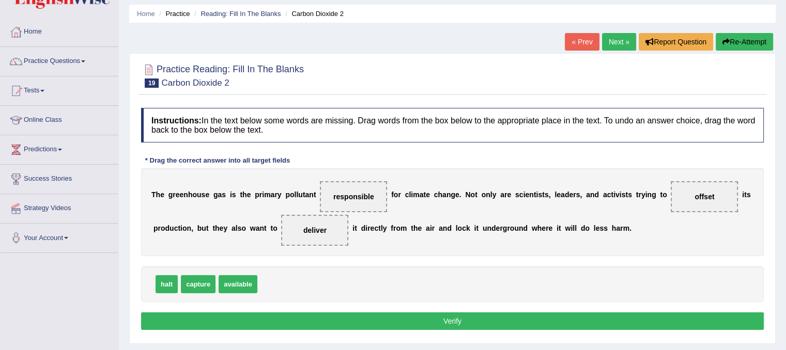
scroll to position [52, 0]
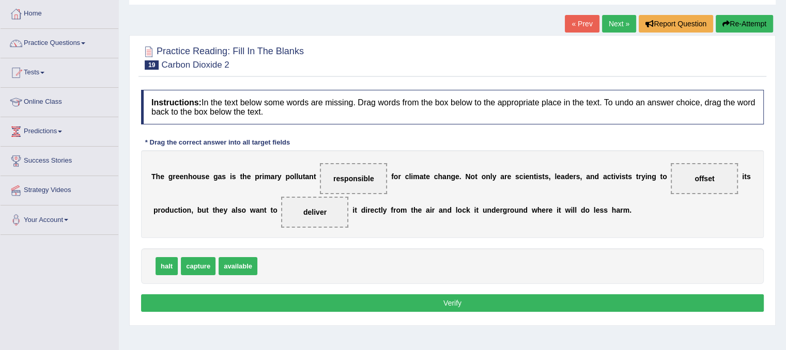
click at [454, 302] on button "Verify" at bounding box center [452, 303] width 623 height 18
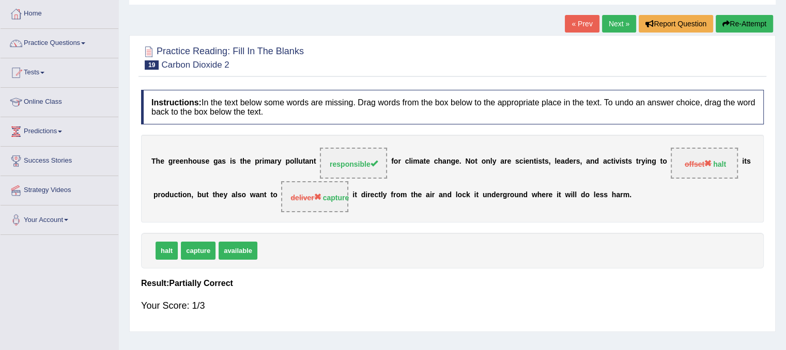
scroll to position [0, 0]
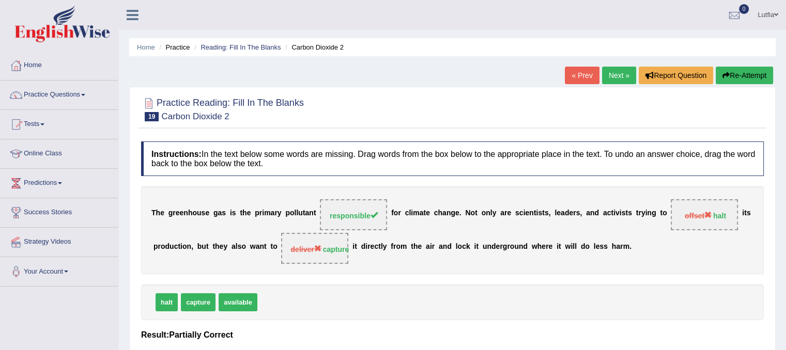
click at [608, 77] on link "Next »" at bounding box center [619, 76] width 34 height 18
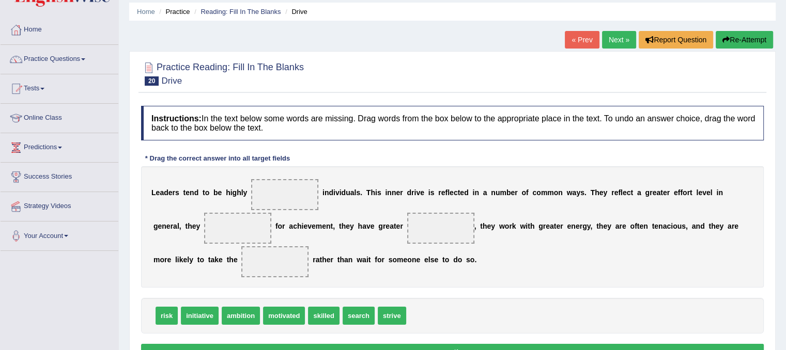
scroll to position [52, 0]
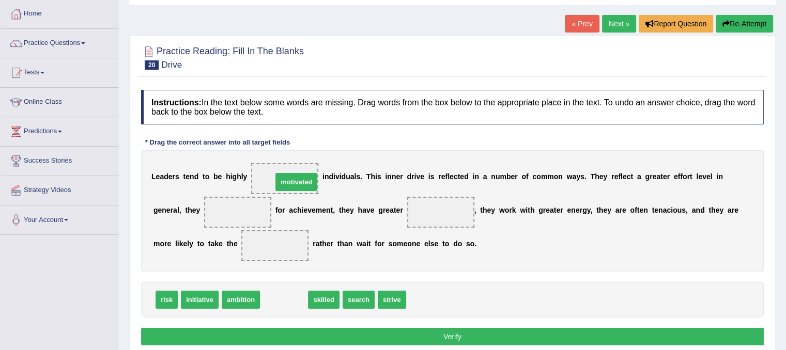
drag, startPoint x: 279, startPoint y: 303, endPoint x: 290, endPoint y: 184, distance: 119.8
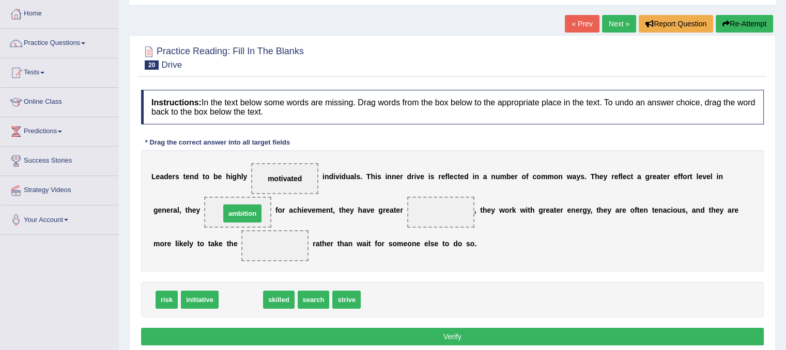
drag, startPoint x: 245, startPoint y: 298, endPoint x: 247, endPoint y: 211, distance: 86.3
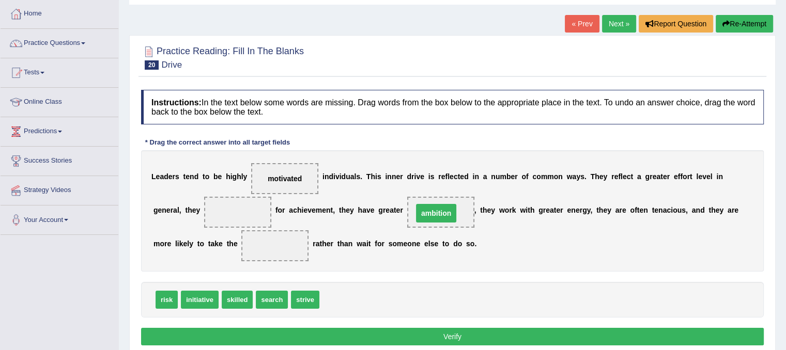
drag, startPoint x: 241, startPoint y: 207, endPoint x: 439, endPoint y: 208, distance: 198.4
drag, startPoint x: 304, startPoint y: 303, endPoint x: 246, endPoint y: 218, distance: 102.3
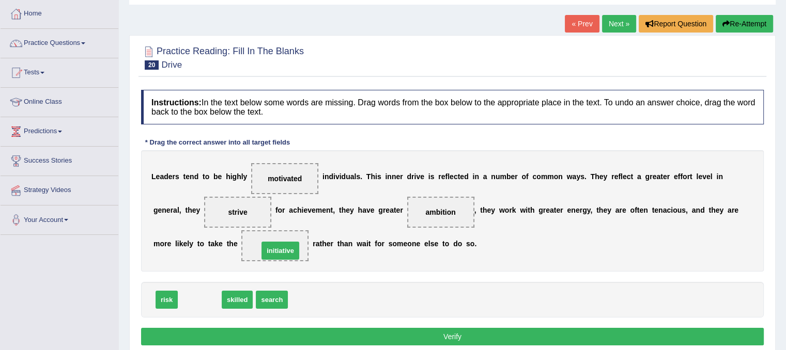
drag, startPoint x: 190, startPoint y: 299, endPoint x: 271, endPoint y: 250, distance: 94.4
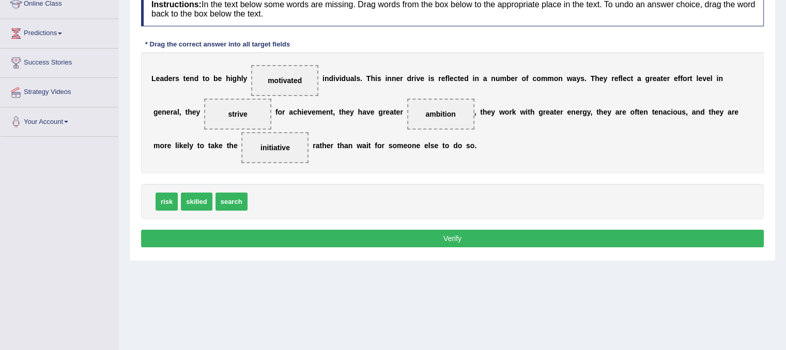
scroll to position [155, 0]
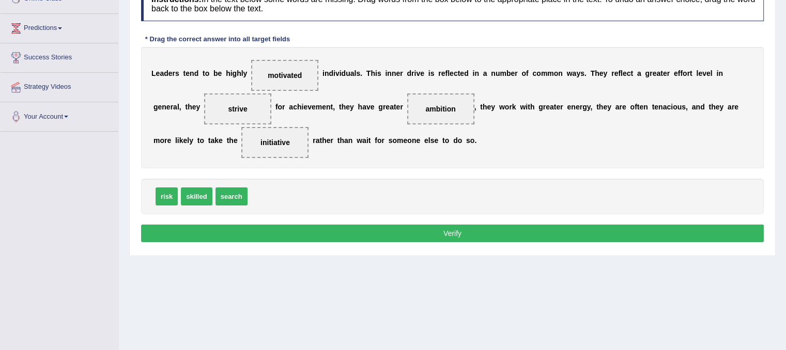
click at [269, 226] on button "Verify" at bounding box center [452, 234] width 623 height 18
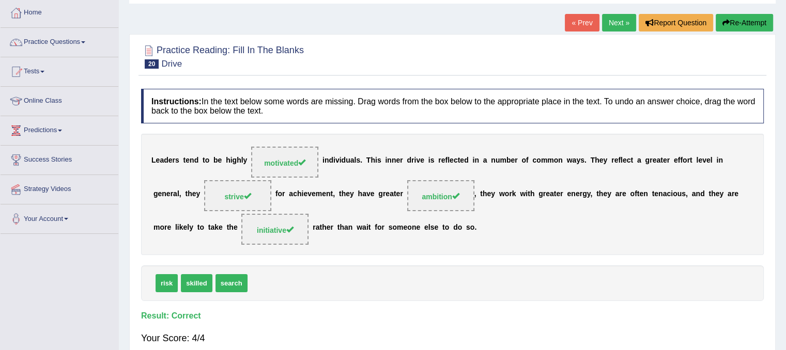
scroll to position [0, 0]
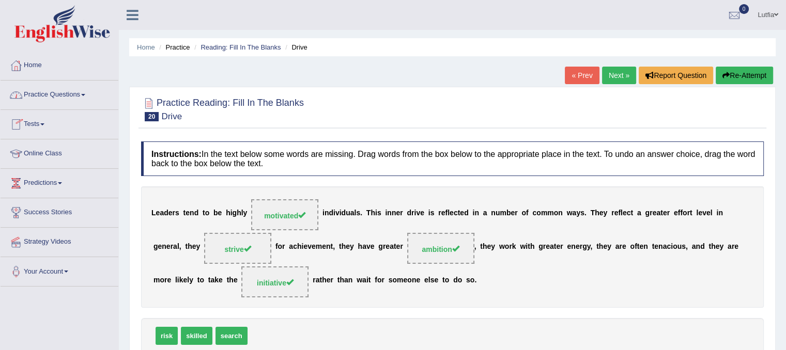
click at [614, 74] on link "Next »" at bounding box center [619, 76] width 34 height 18
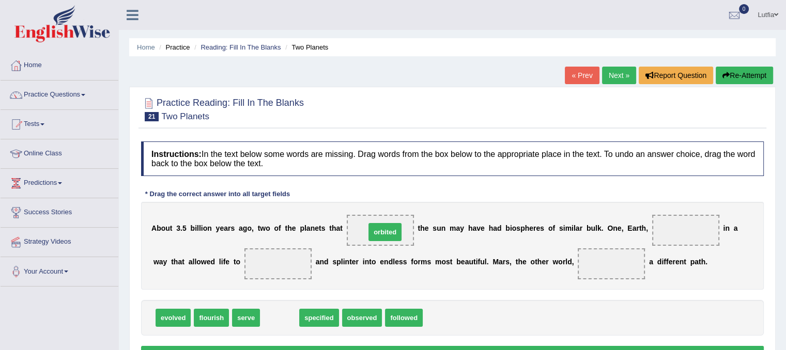
drag, startPoint x: 280, startPoint y: 318, endPoint x: 385, endPoint y: 232, distance: 135.9
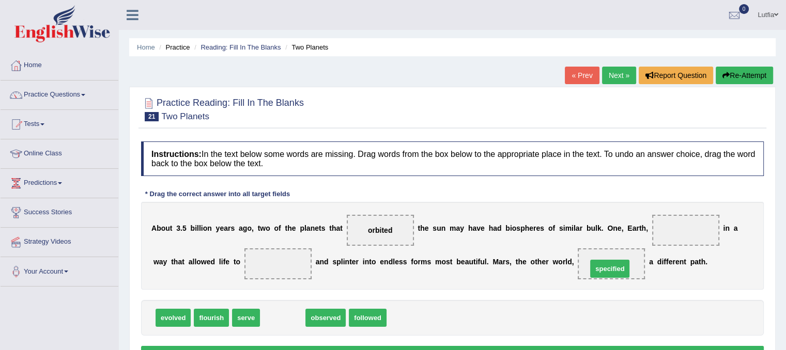
drag, startPoint x: 283, startPoint y: 313, endPoint x: 610, endPoint y: 263, distance: 330.7
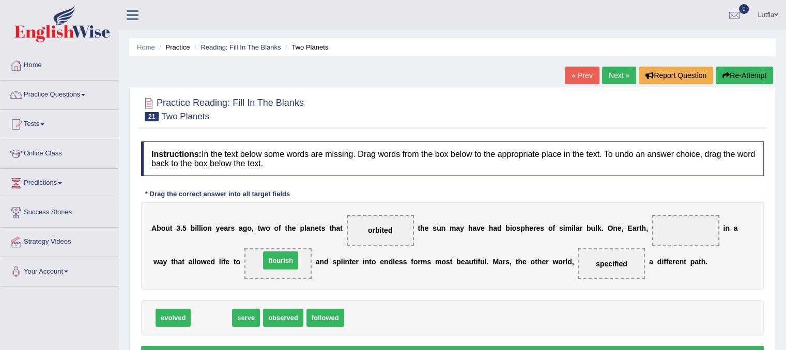
drag, startPoint x: 216, startPoint y: 317, endPoint x: 287, endPoint y: 258, distance: 92.2
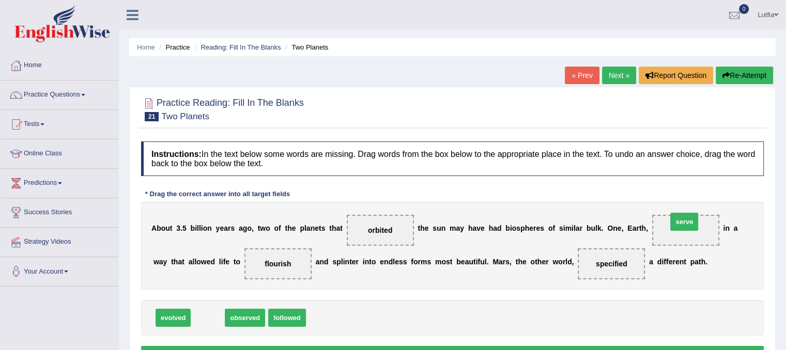
drag, startPoint x: 212, startPoint y: 318, endPoint x: 702, endPoint y: 217, distance: 499.5
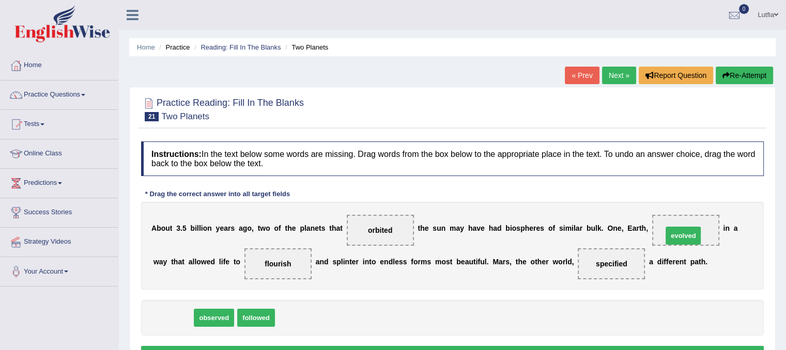
drag, startPoint x: 176, startPoint y: 316, endPoint x: 686, endPoint y: 234, distance: 516.5
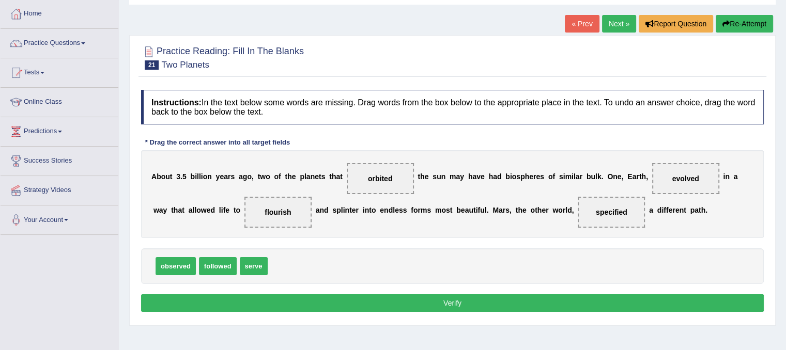
click at [379, 305] on button "Verify" at bounding box center [452, 303] width 623 height 18
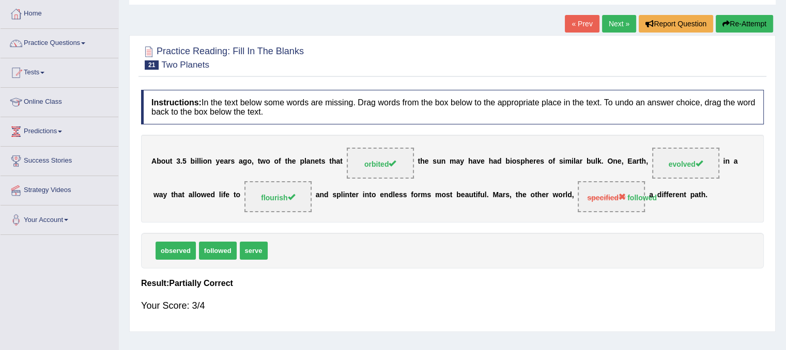
click at [618, 19] on link "Next »" at bounding box center [619, 24] width 34 height 18
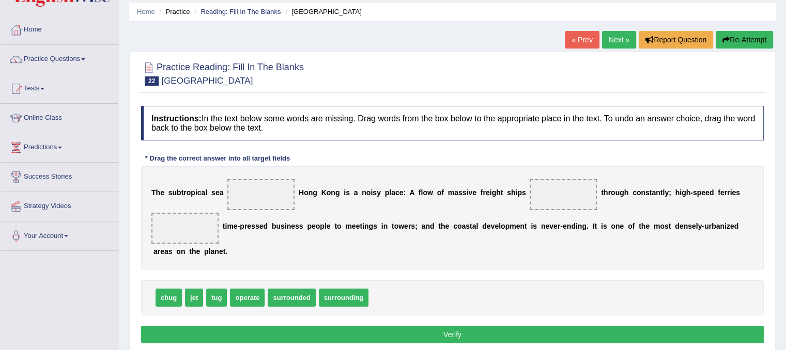
scroll to position [52, 0]
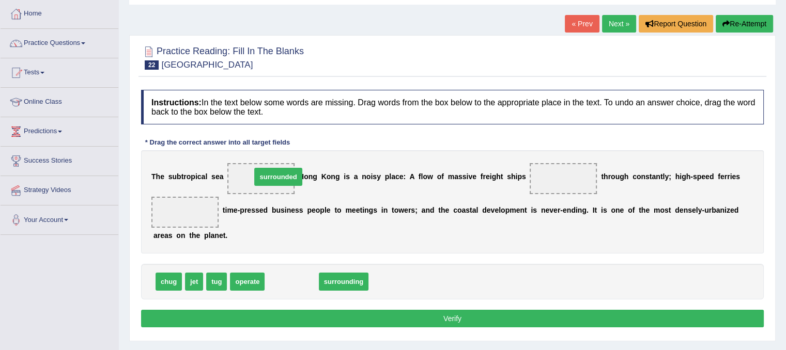
drag, startPoint x: 289, startPoint y: 282, endPoint x: 275, endPoint y: 177, distance: 105.7
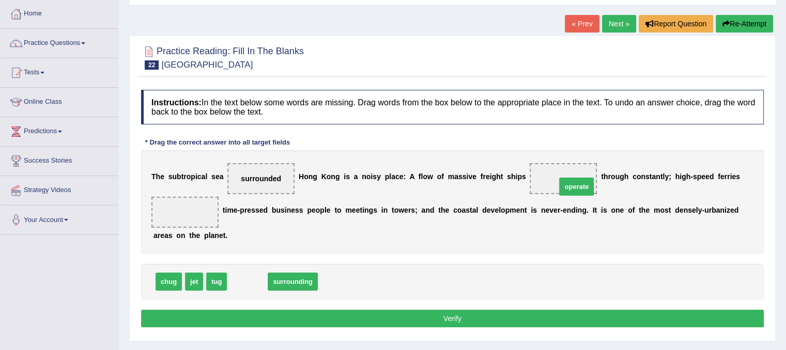
drag, startPoint x: 239, startPoint y: 283, endPoint x: 568, endPoint y: 188, distance: 342.6
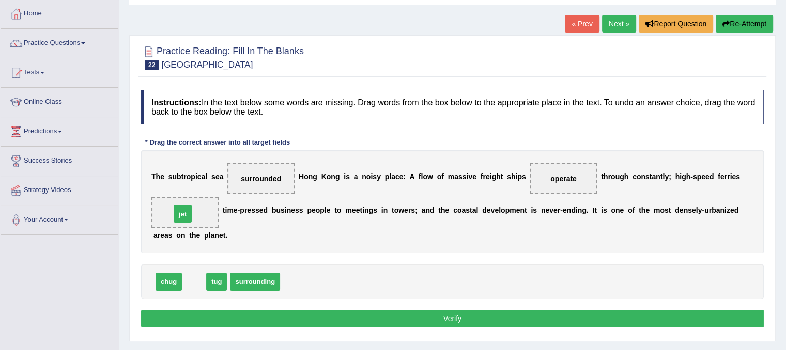
drag, startPoint x: 194, startPoint y: 284, endPoint x: 183, endPoint y: 216, distance: 68.6
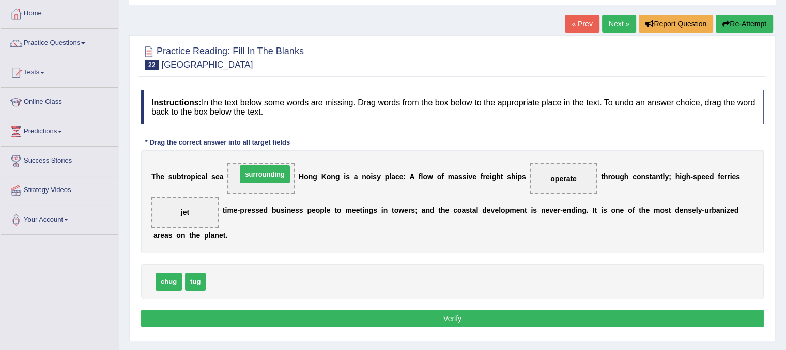
drag, startPoint x: 223, startPoint y: 284, endPoint x: 254, endPoint y: 176, distance: 111.8
click at [340, 320] on button "Verify" at bounding box center [452, 319] width 623 height 18
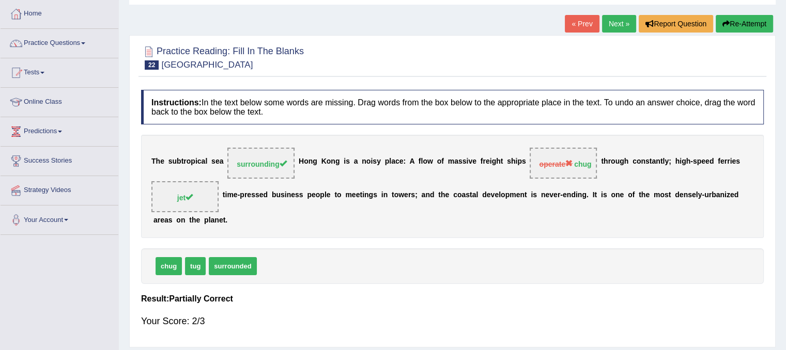
click at [614, 18] on link "Next »" at bounding box center [619, 24] width 34 height 18
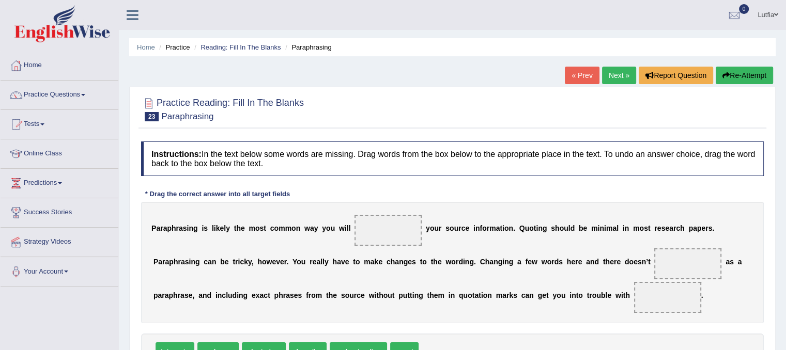
scroll to position [52, 0]
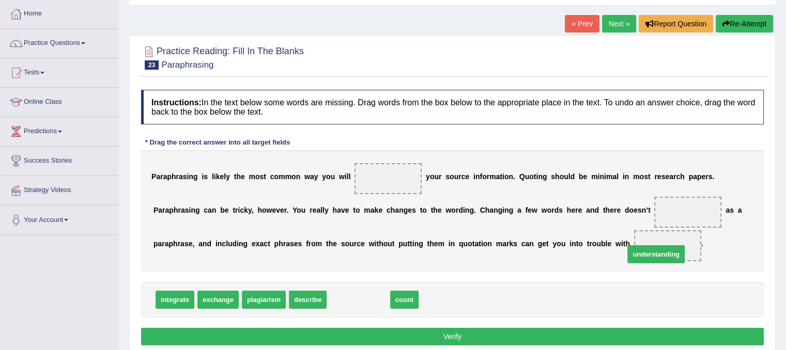
drag, startPoint x: 351, startPoint y: 298, endPoint x: 649, endPoint y: 252, distance: 301.0
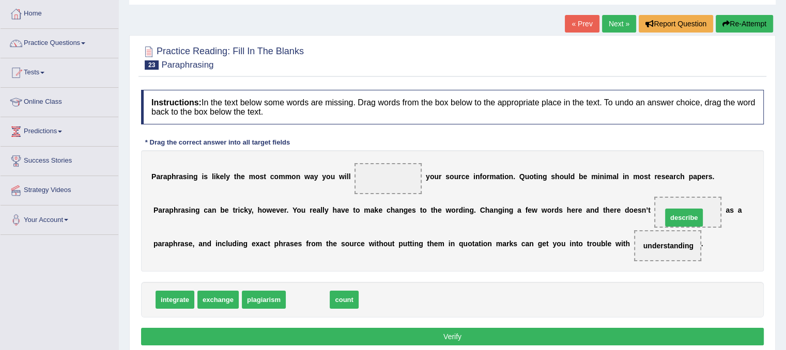
drag, startPoint x: 303, startPoint y: 302, endPoint x: 680, endPoint y: 216, distance: 386.8
drag, startPoint x: 684, startPoint y: 217, endPoint x: 637, endPoint y: 209, distance: 47.2
click at [616, 209] on div "P a r a p h r a s i n g i s l i k e l y t h e m o s t c o m m o n w a y y o u w…" at bounding box center [452, 210] width 623 height 121
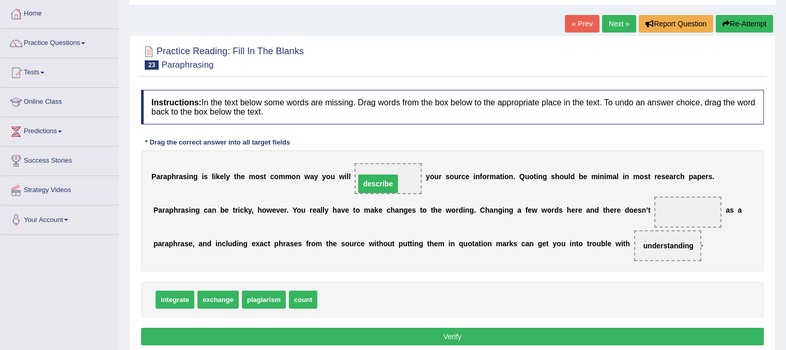
drag, startPoint x: 686, startPoint y: 213, endPoint x: 378, endPoint y: 183, distance: 309.9
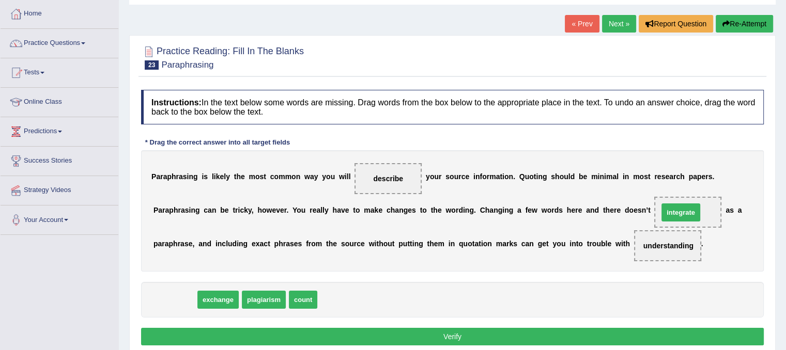
drag, startPoint x: 179, startPoint y: 300, endPoint x: 687, endPoint y: 211, distance: 515.6
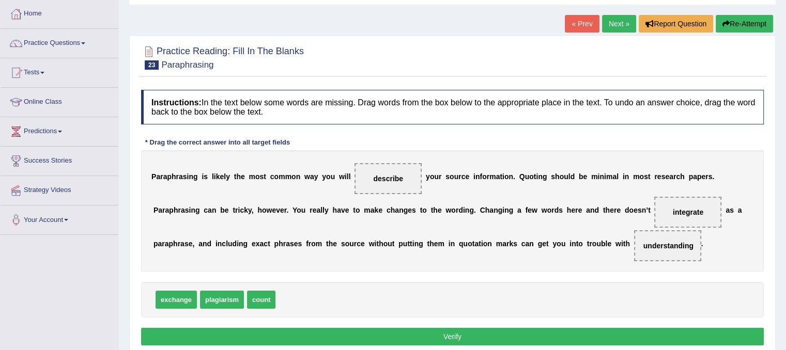
scroll to position [103, 0]
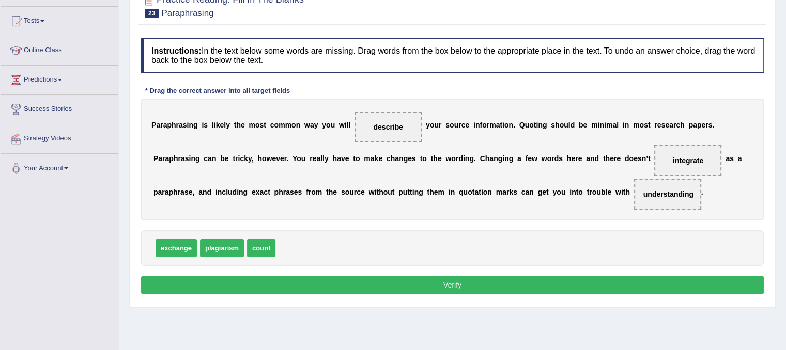
click at [492, 279] on button "Verify" at bounding box center [452, 285] width 623 height 18
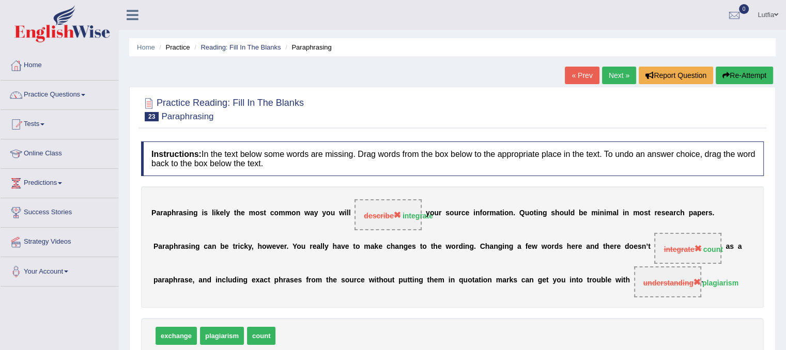
scroll to position [52, 0]
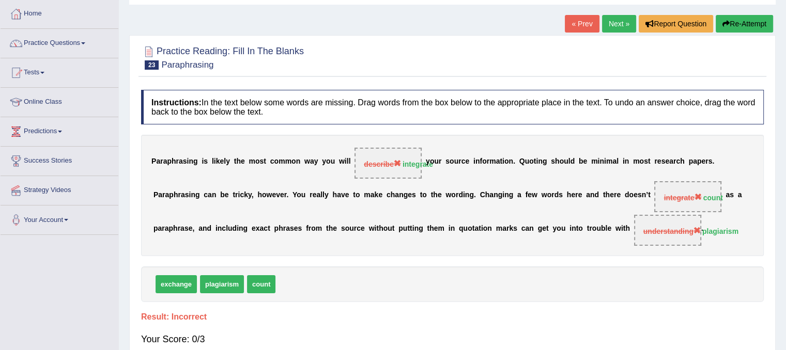
click at [614, 17] on link "Next »" at bounding box center [619, 24] width 34 height 18
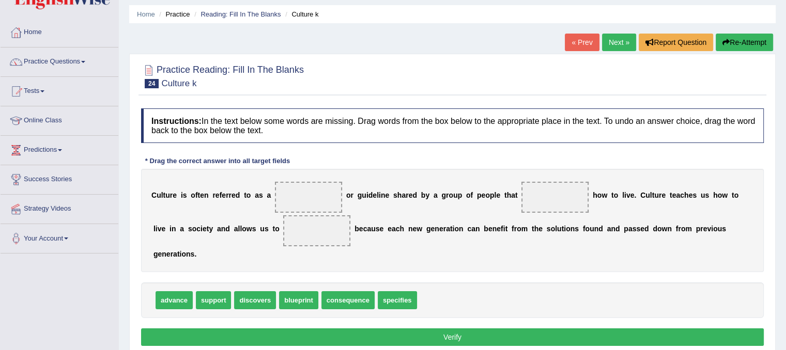
scroll to position [52, 0]
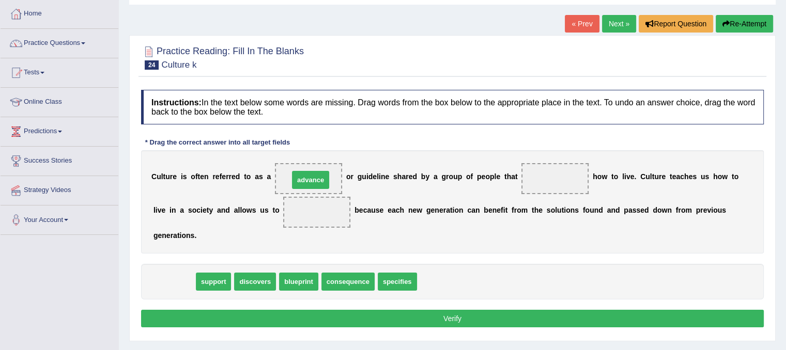
drag, startPoint x: 186, startPoint y: 282, endPoint x: 322, endPoint y: 180, distance: 170.2
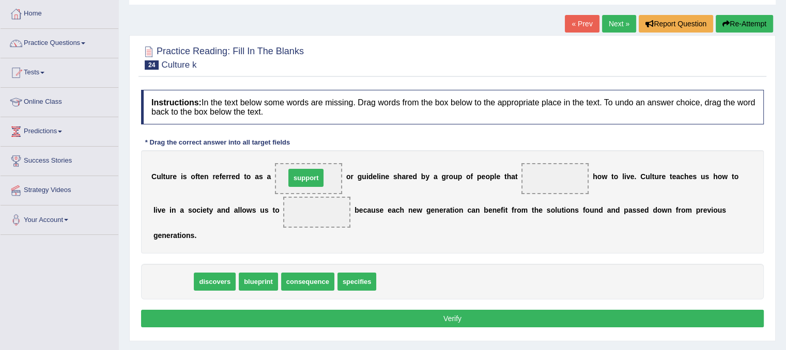
drag, startPoint x: 177, startPoint y: 283, endPoint x: 310, endPoint y: 179, distance: 168.6
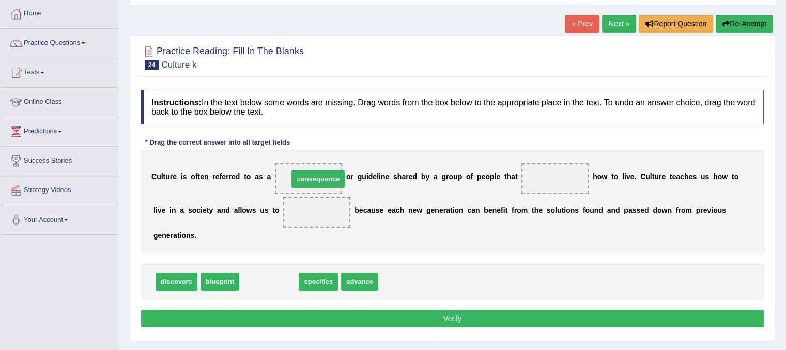
drag, startPoint x: 273, startPoint y: 283, endPoint x: 322, endPoint y: 180, distance: 114.4
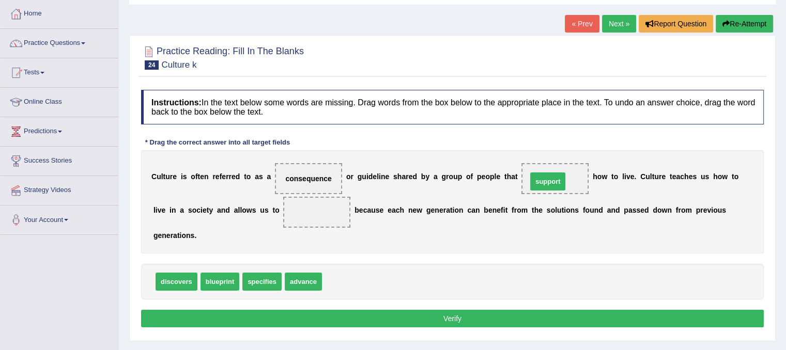
drag, startPoint x: 340, startPoint y: 278, endPoint x: 546, endPoint y: 178, distance: 228.3
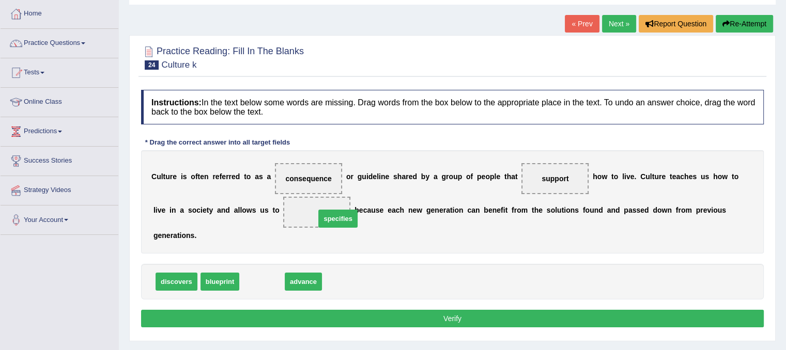
drag, startPoint x: 259, startPoint y: 281, endPoint x: 331, endPoint y: 213, distance: 98.7
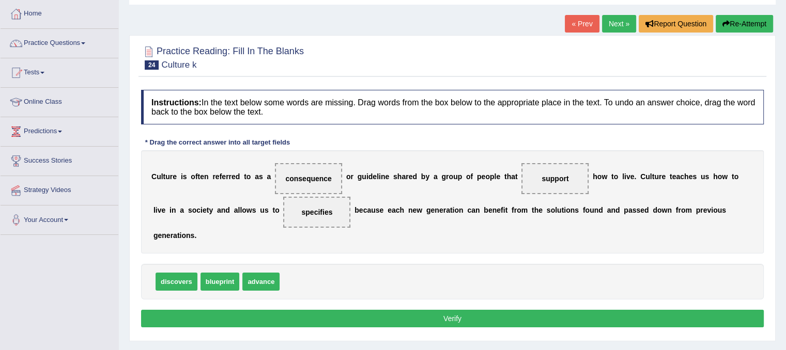
click at [448, 313] on button "Verify" at bounding box center [452, 319] width 623 height 18
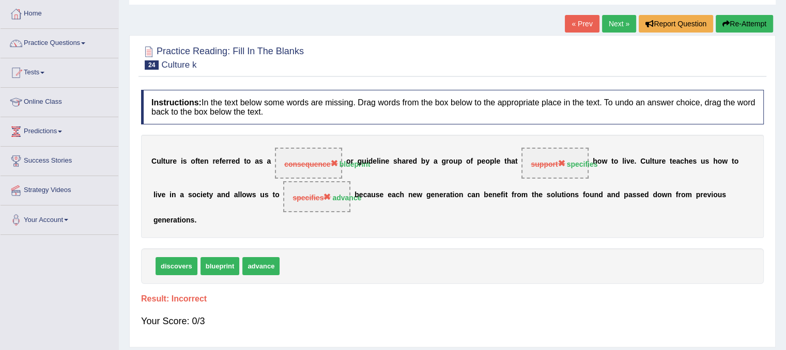
click at [616, 25] on link "Next »" at bounding box center [619, 24] width 34 height 18
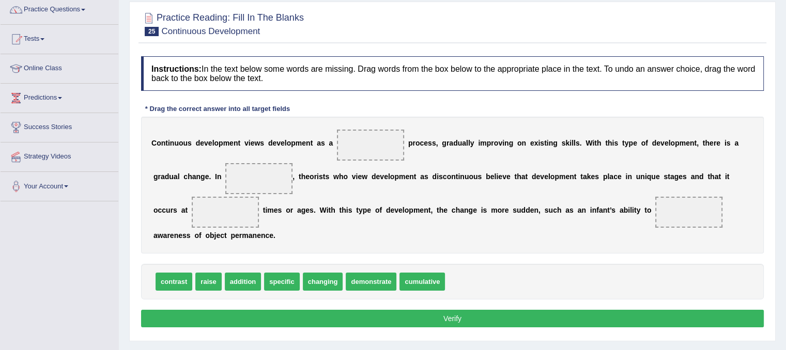
scroll to position [103, 0]
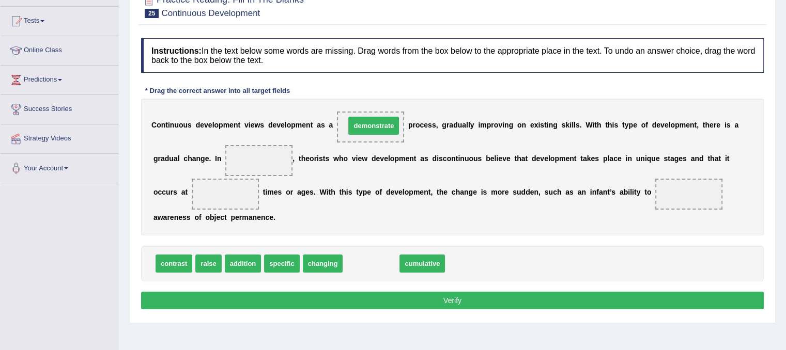
drag, startPoint x: 362, startPoint y: 265, endPoint x: 364, endPoint y: 127, distance: 138.0
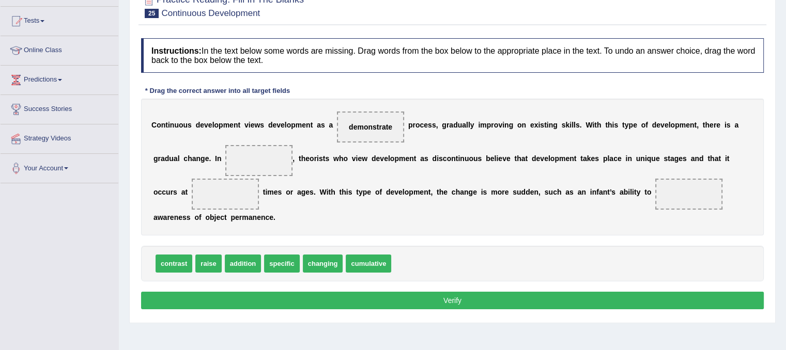
drag, startPoint x: 376, startPoint y: 120, endPoint x: 377, endPoint y: 135, distance: 15.0
click at [377, 135] on span "demonstrate" at bounding box center [370, 127] width 67 height 31
drag, startPoint x: 377, startPoint y: 129, endPoint x: 451, endPoint y: 286, distance: 174.0
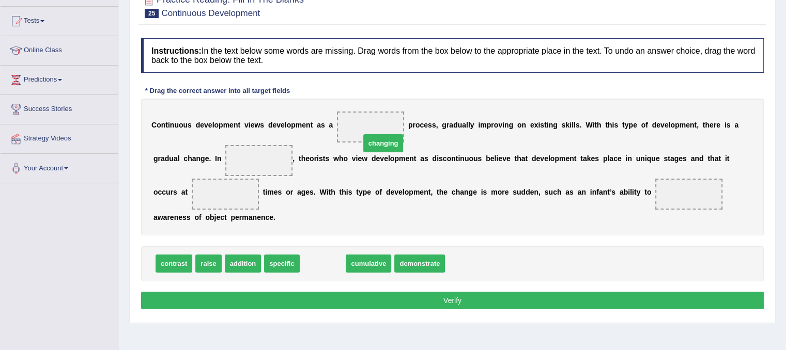
drag, startPoint x: 318, startPoint y: 261, endPoint x: 378, endPoint y: 137, distance: 138.2
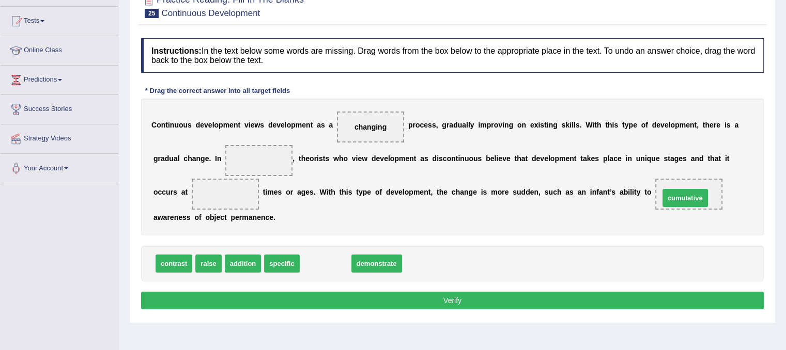
drag, startPoint x: 324, startPoint y: 265, endPoint x: 684, endPoint y: 198, distance: 365.7
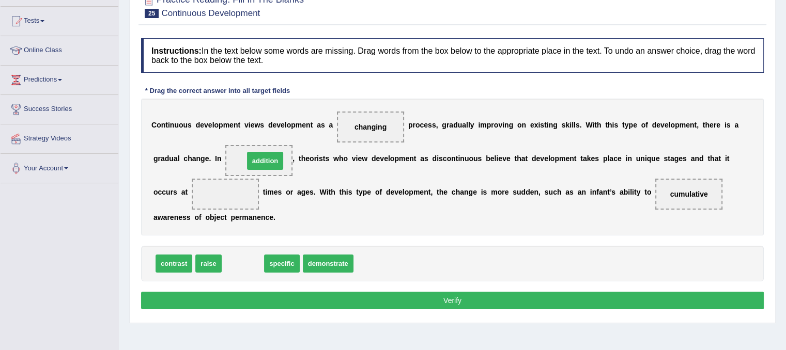
drag, startPoint x: 242, startPoint y: 267, endPoint x: 264, endPoint y: 164, distance: 105.2
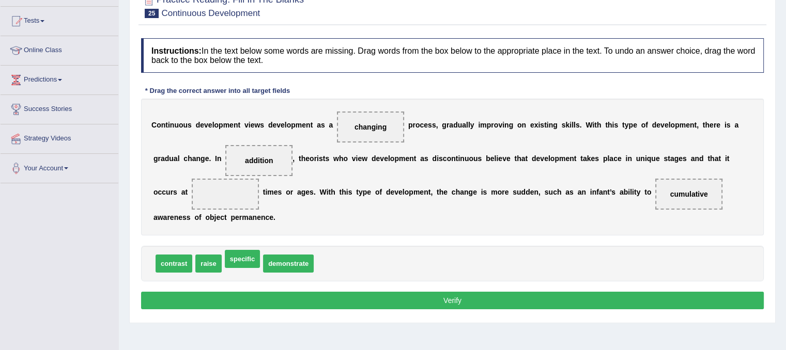
drag, startPoint x: 250, startPoint y: 265, endPoint x: 240, endPoint y: 197, distance: 67.9
click at [246, 250] on span "specific" at bounding box center [242, 259] width 35 height 18
drag, startPoint x: 240, startPoint y: 197, endPoint x: 221, endPoint y: 213, distance: 24.2
click at [230, 176] on div "C o n t i n u o u s d e v e l o p m e n t v i e w s d e v e l o p m e n t a s a…" at bounding box center [452, 167] width 623 height 137
drag, startPoint x: 244, startPoint y: 263, endPoint x: 221, endPoint y: 197, distance: 69.9
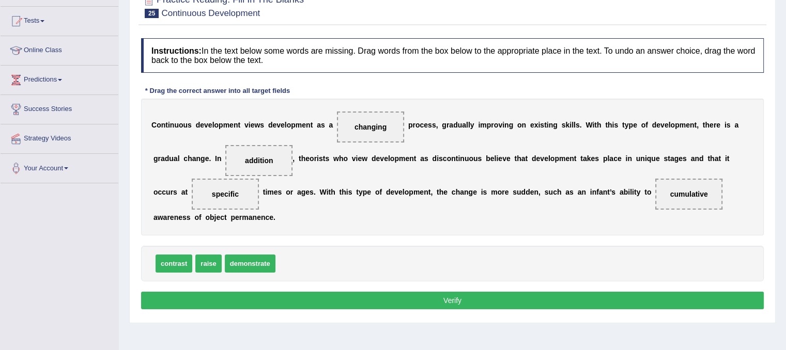
click at [346, 299] on button "Verify" at bounding box center [452, 301] width 623 height 18
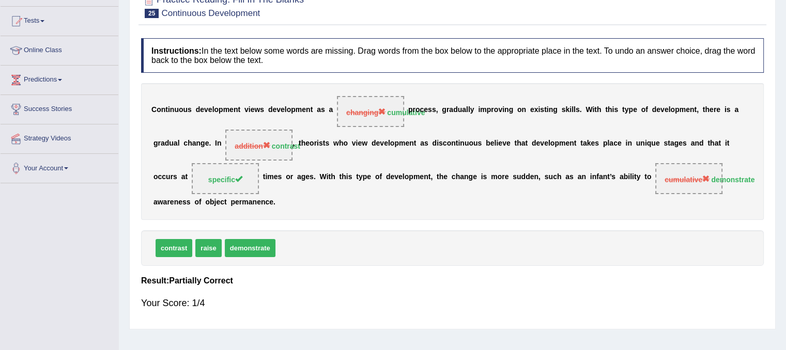
scroll to position [52, 0]
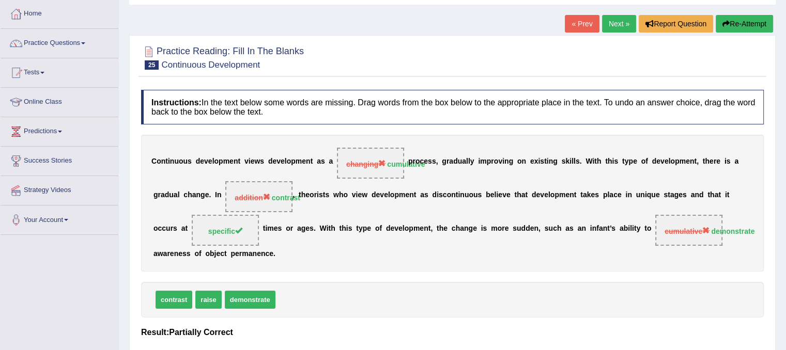
click at [612, 22] on link "Next »" at bounding box center [619, 24] width 34 height 18
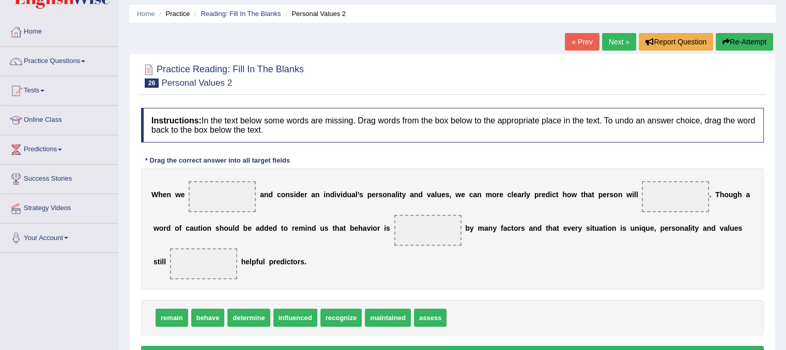
scroll to position [52, 0]
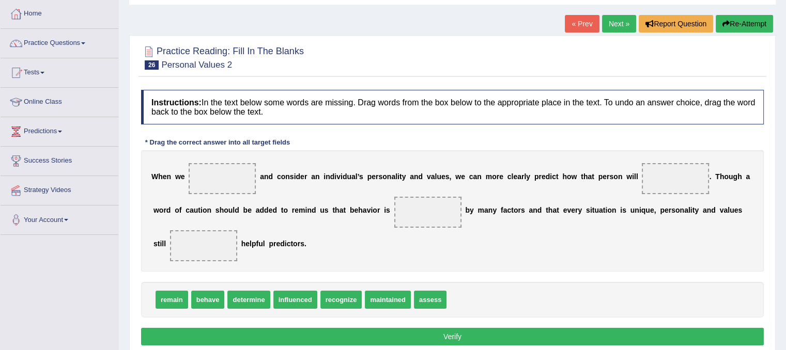
click at [254, 300] on span "determine" at bounding box center [248, 300] width 42 height 18
drag, startPoint x: 254, startPoint y: 300, endPoint x: 240, endPoint y: 174, distance: 126.9
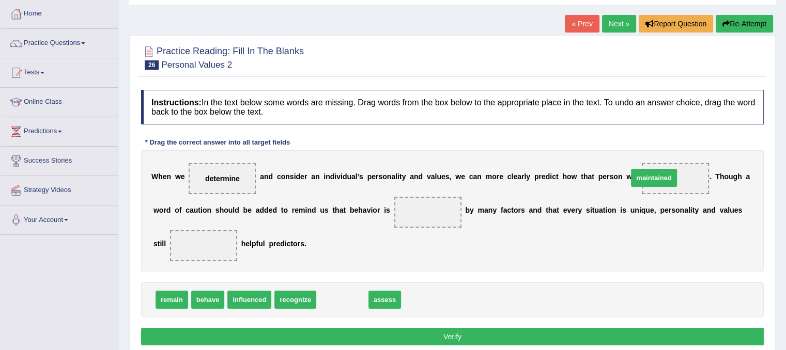
drag, startPoint x: 378, startPoint y: 285, endPoint x: 647, endPoint y: 168, distance: 293.6
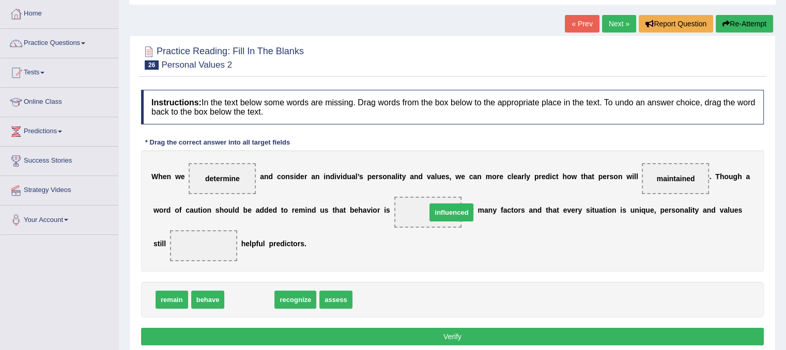
drag, startPoint x: 251, startPoint y: 299, endPoint x: 453, endPoint y: 211, distance: 220.1
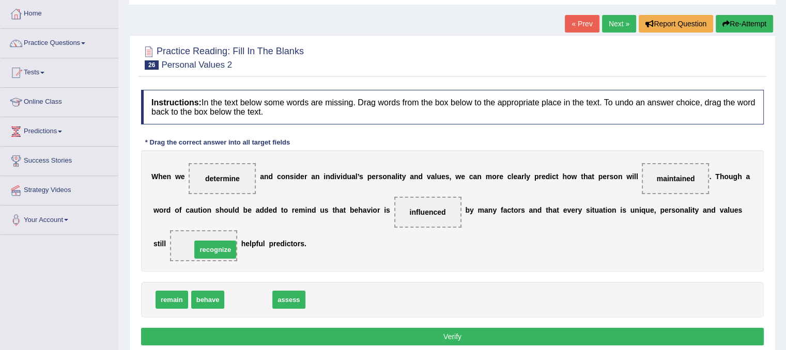
drag, startPoint x: 252, startPoint y: 300, endPoint x: 219, endPoint y: 250, distance: 60.8
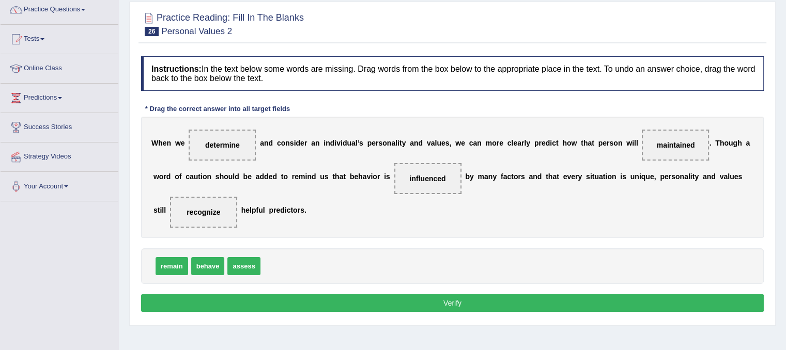
scroll to position [103, 0]
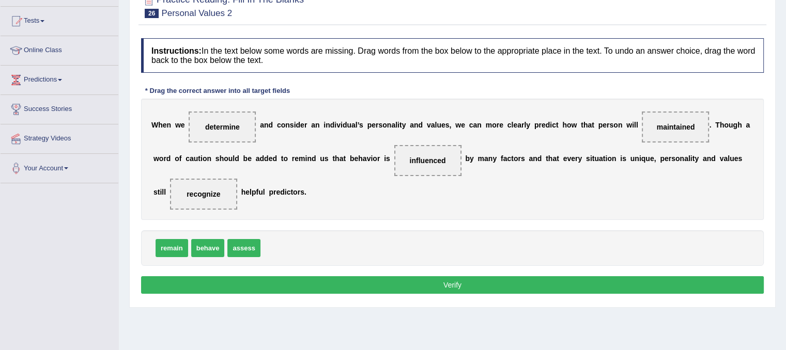
click at [245, 284] on button "Verify" at bounding box center [452, 285] width 623 height 18
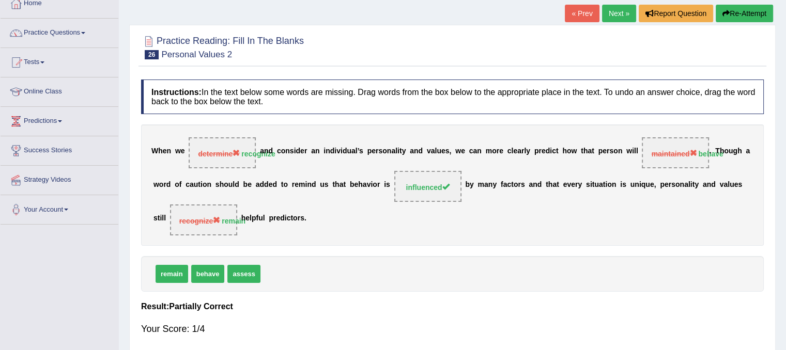
scroll to position [0, 0]
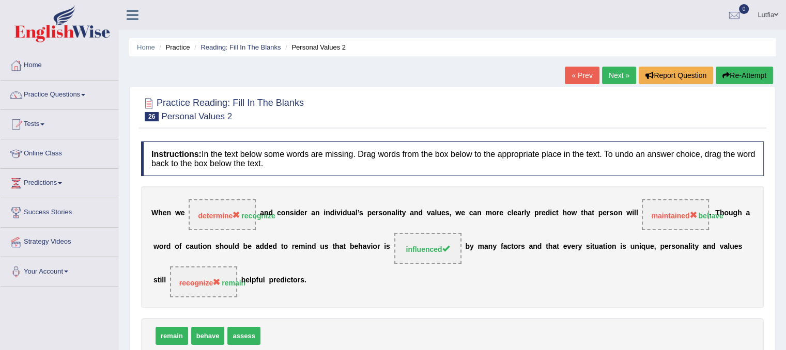
click at [614, 76] on link "Next »" at bounding box center [619, 76] width 34 height 18
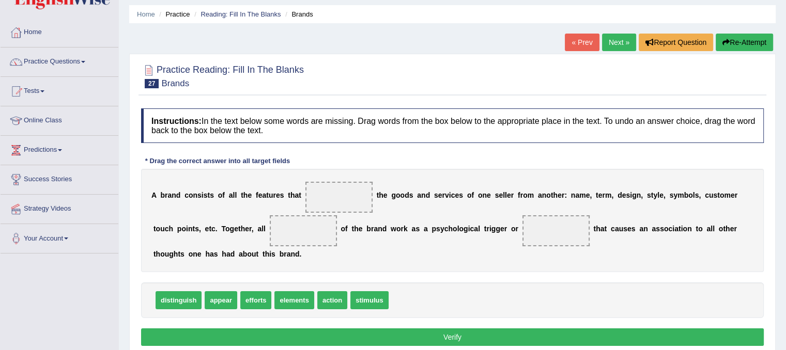
scroll to position [52, 0]
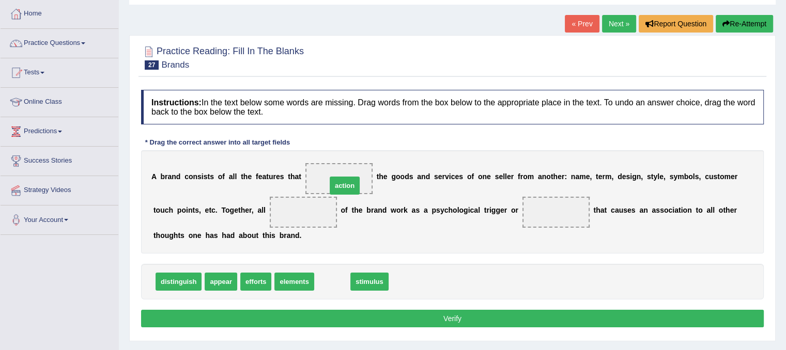
drag, startPoint x: 324, startPoint y: 282, endPoint x: 337, endPoint y: 185, distance: 96.9
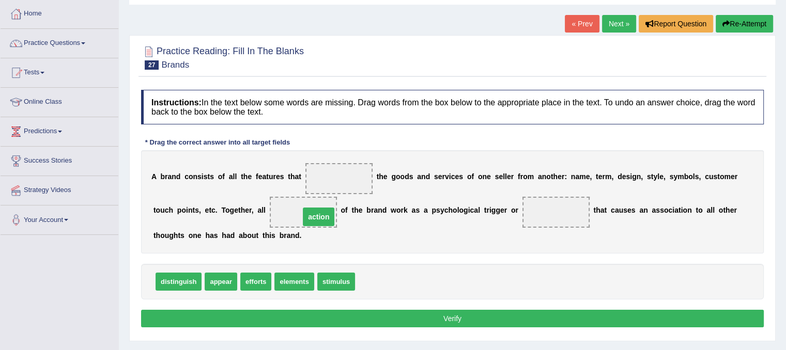
drag, startPoint x: 337, startPoint y: 173, endPoint x: 314, endPoint y: 216, distance: 49.5
drag, startPoint x: 248, startPoint y: 280, endPoint x: 334, endPoint y: 182, distance: 129.9
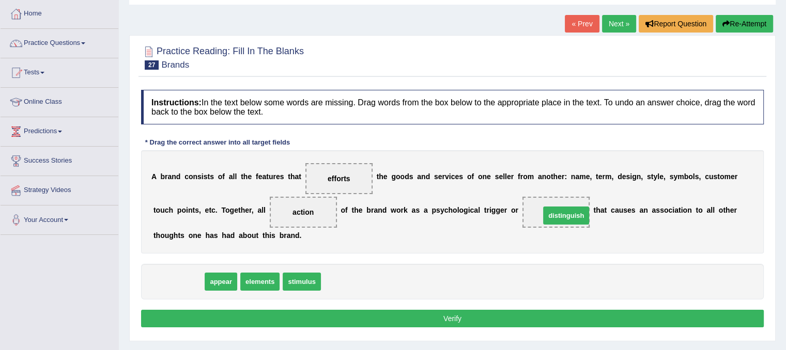
drag, startPoint x: 181, startPoint y: 278, endPoint x: 569, endPoint y: 212, distance: 393.2
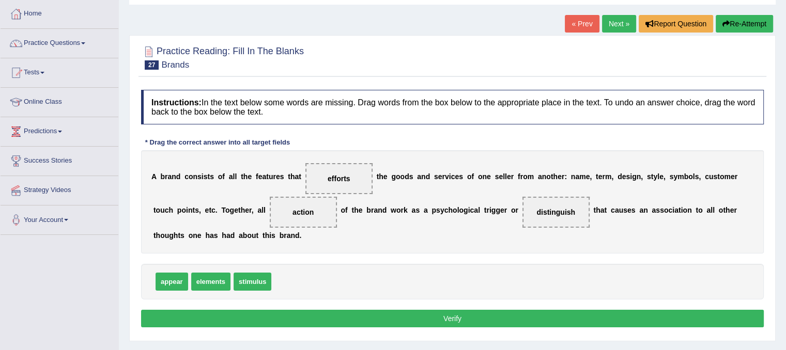
click at [467, 316] on button "Verify" at bounding box center [452, 319] width 623 height 18
